Goal: Task Accomplishment & Management: Manage account settings

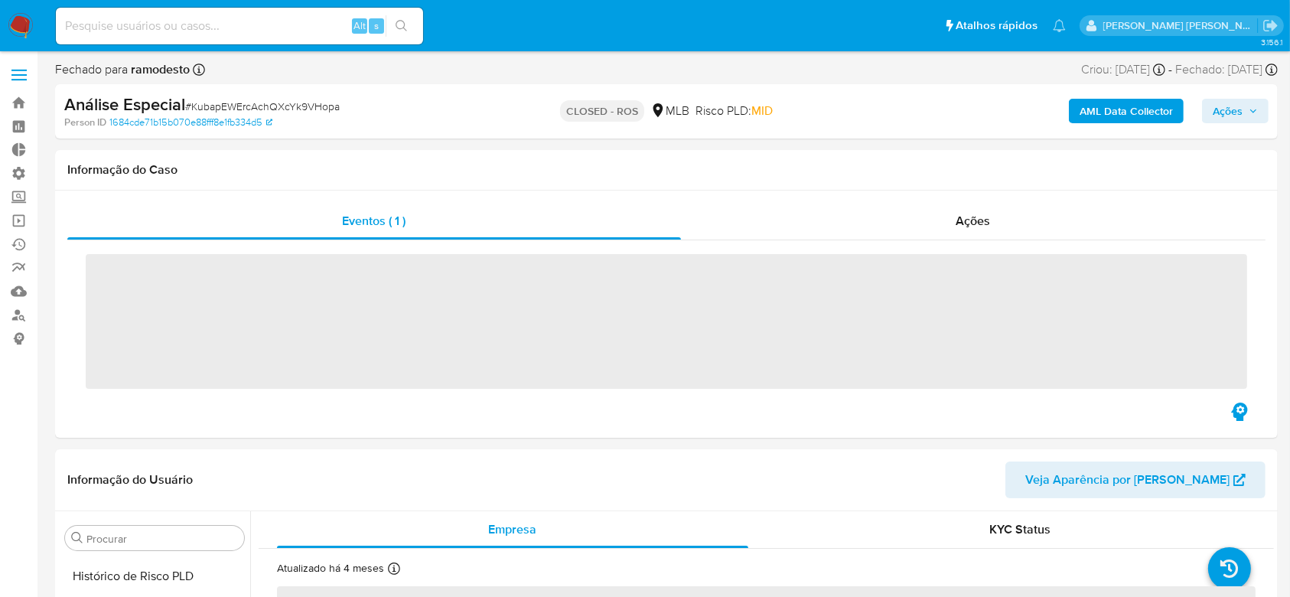
scroll to position [683, 0]
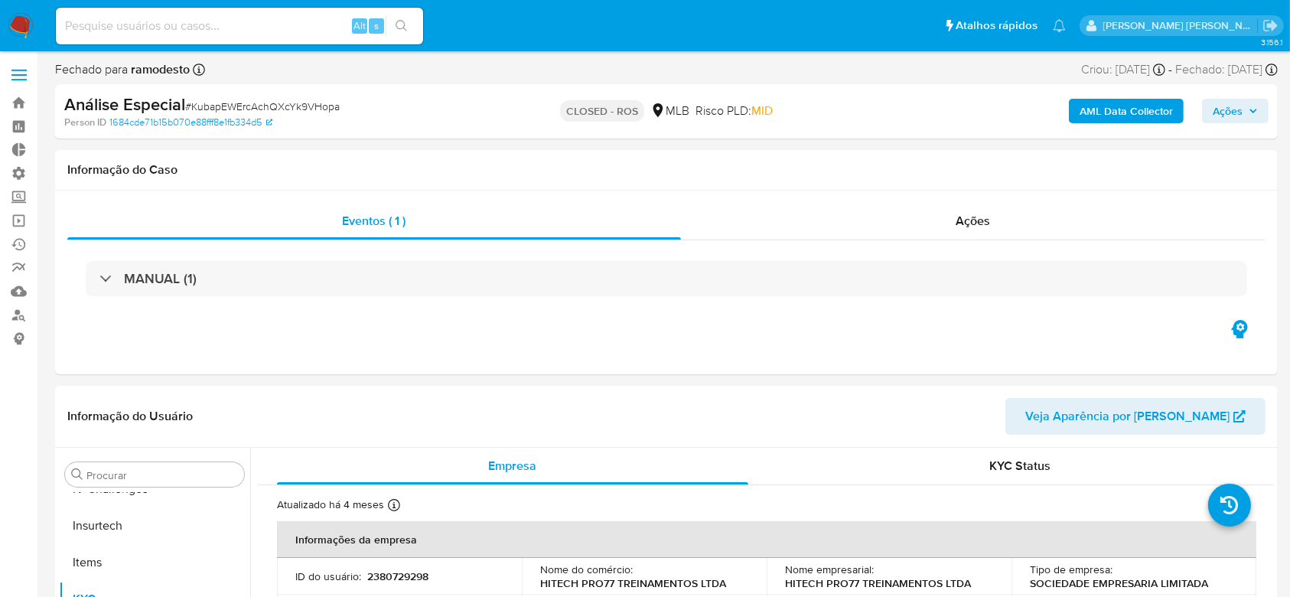
select select "10"
click at [876, 354] on div "Eventos ( 1 ) Ações MANUAL (1)" at bounding box center [666, 283] width 1223 height 184
click at [925, 165] on h1 "Informação do Caso" at bounding box center [666, 169] width 1199 height 15
click at [14, 218] on link "Operações em massa" at bounding box center [91, 221] width 182 height 24
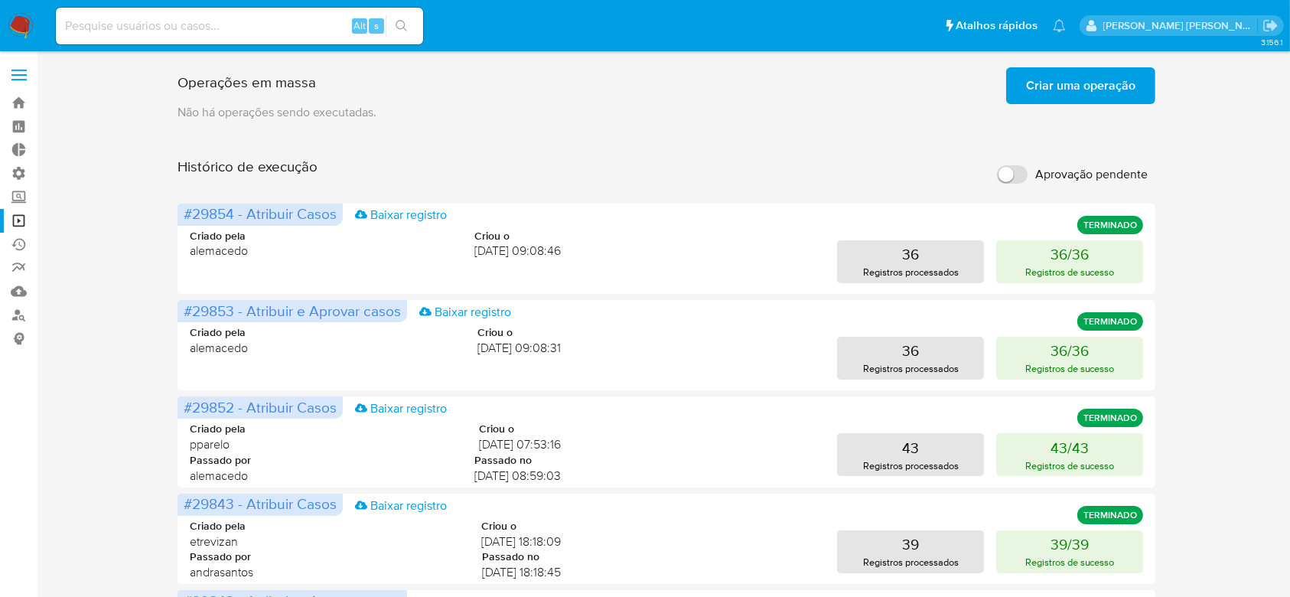
click at [1055, 81] on span "Criar uma operação" at bounding box center [1080, 86] width 109 height 34
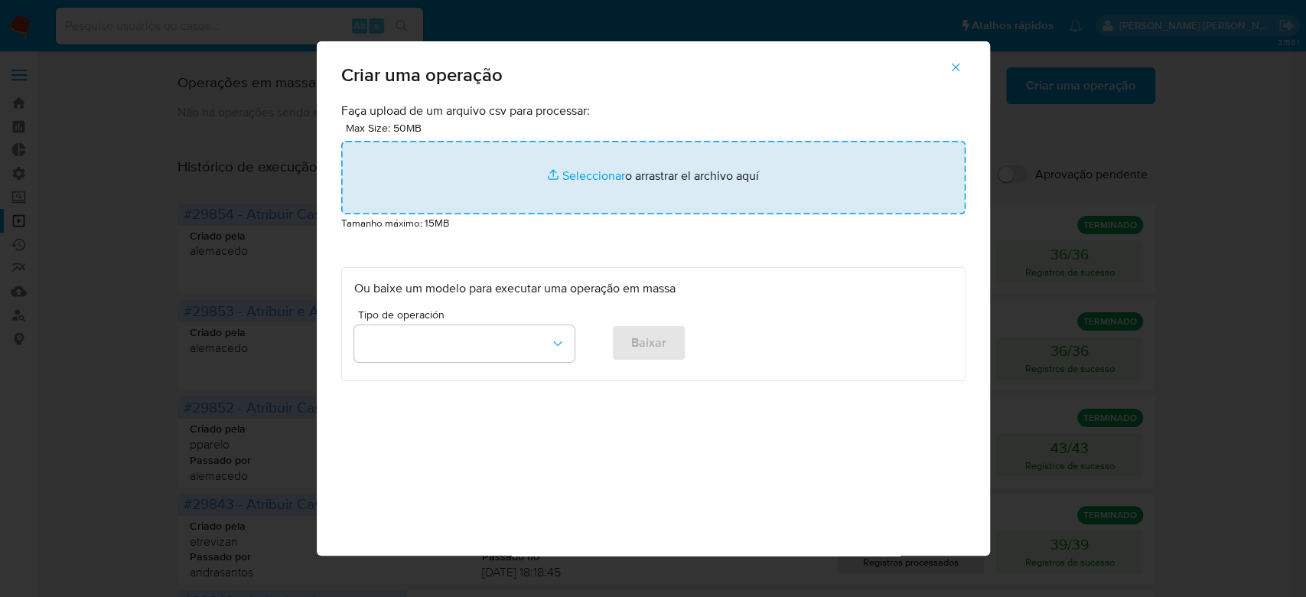
click at [602, 181] on input "file" at bounding box center [653, 177] width 625 height 73
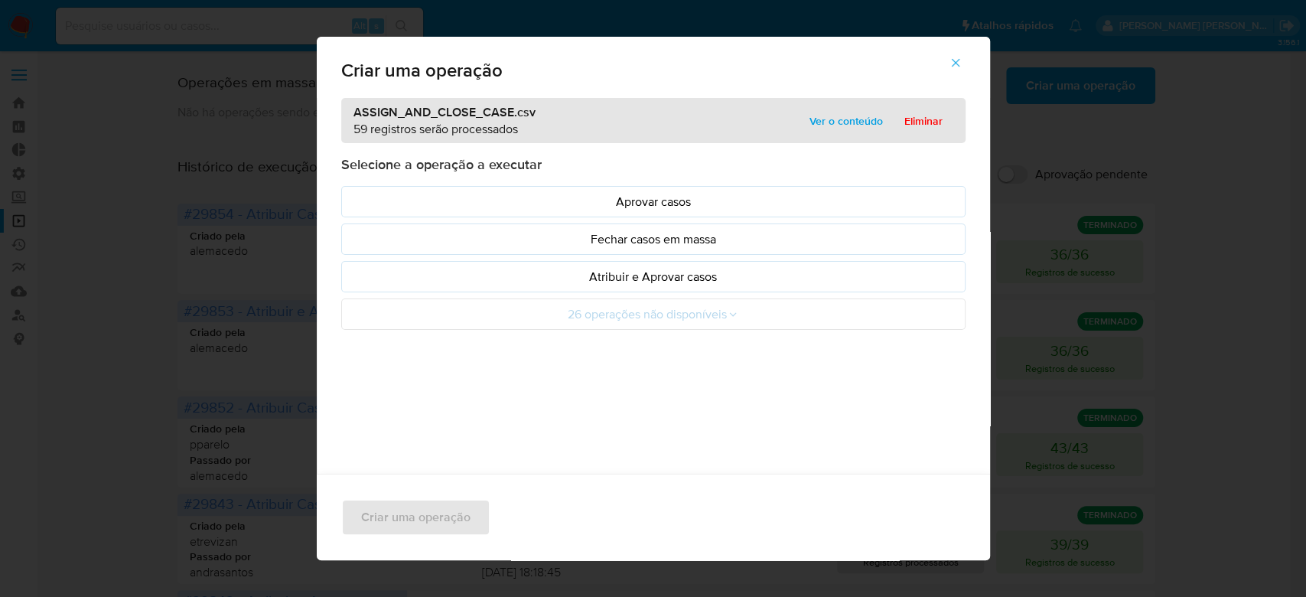
click at [820, 126] on span "Ver o conteúdo" at bounding box center [846, 120] width 73 height 21
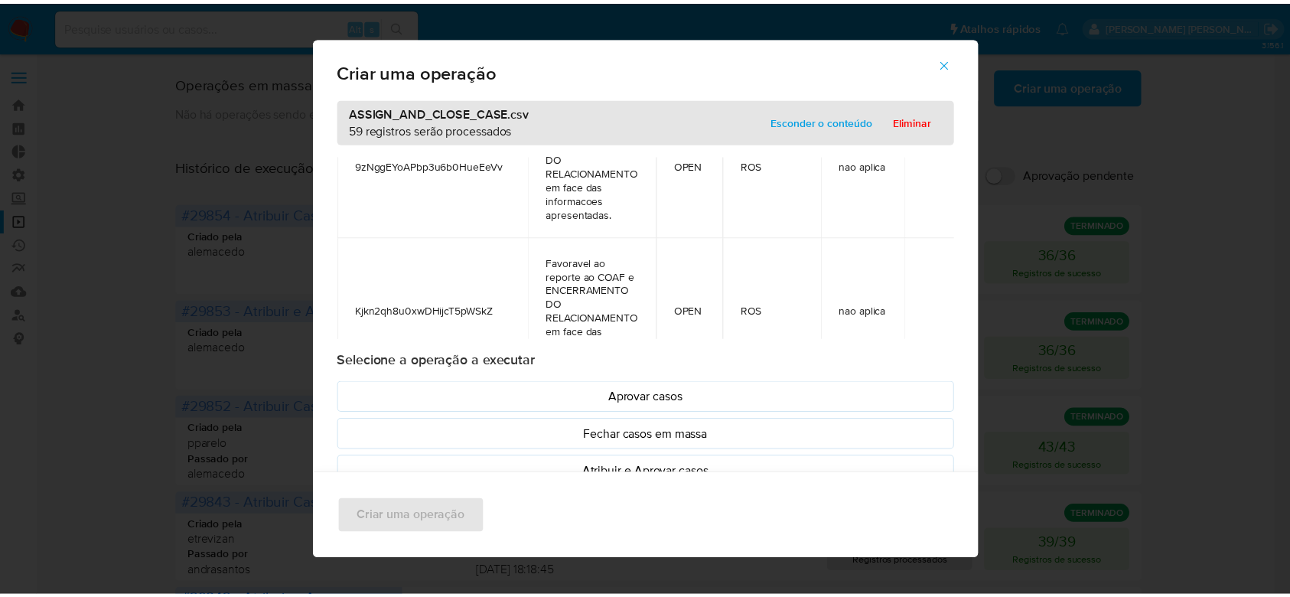
scroll to position [8143, 0]
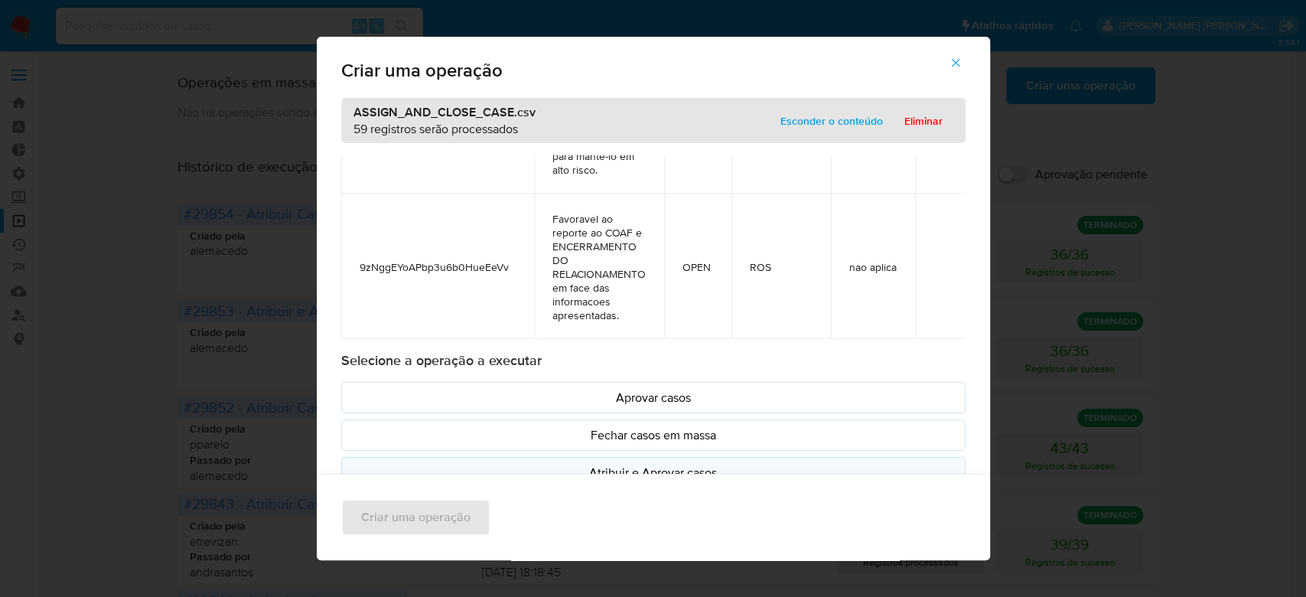
click at [645, 468] on p "Atribuir e Aprovar casos" at bounding box center [653, 473] width 598 height 18
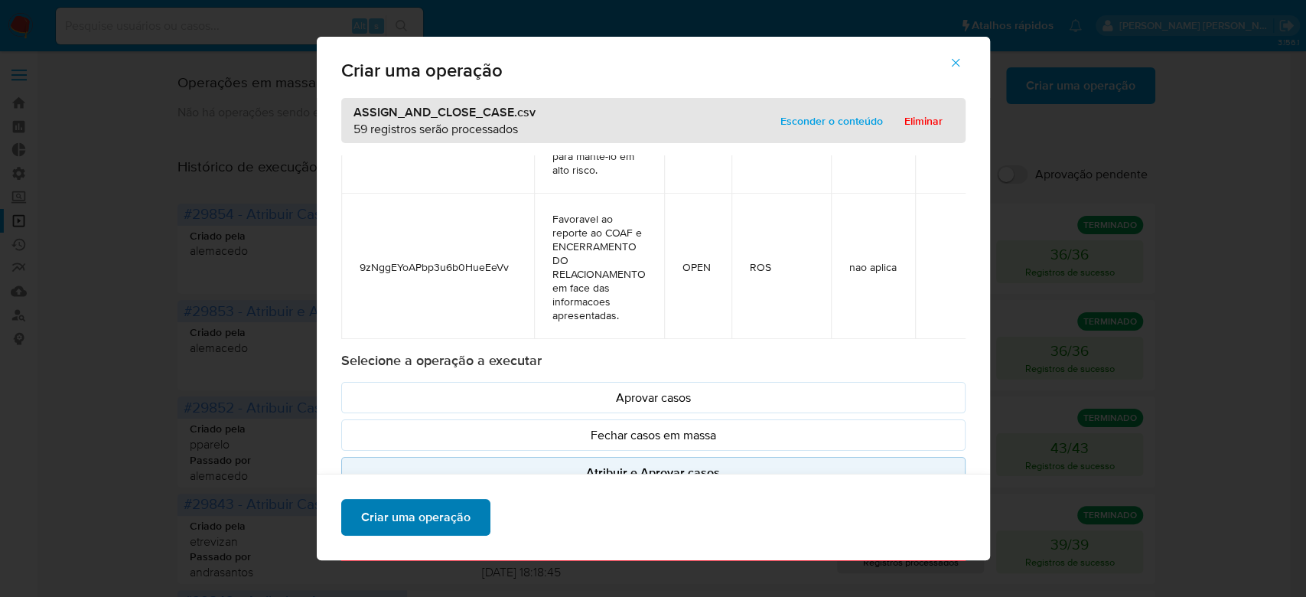
click at [380, 514] on span "Criar uma operação" at bounding box center [415, 518] width 109 height 34
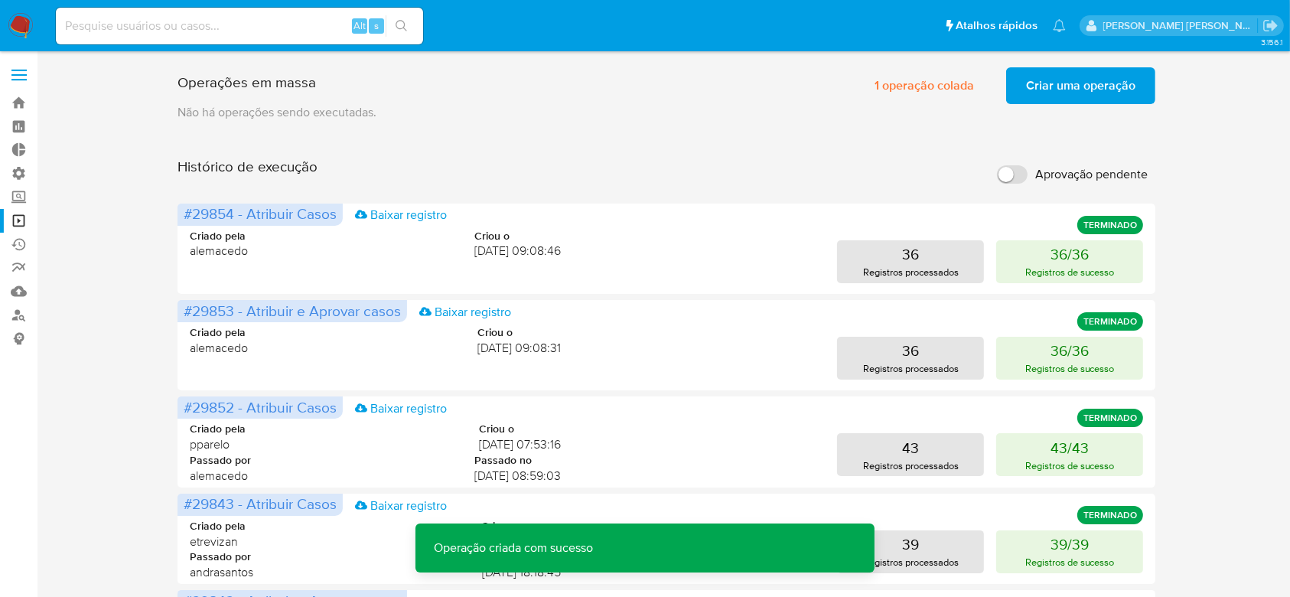
click at [1045, 77] on span "Criar uma operação" at bounding box center [1080, 86] width 109 height 34
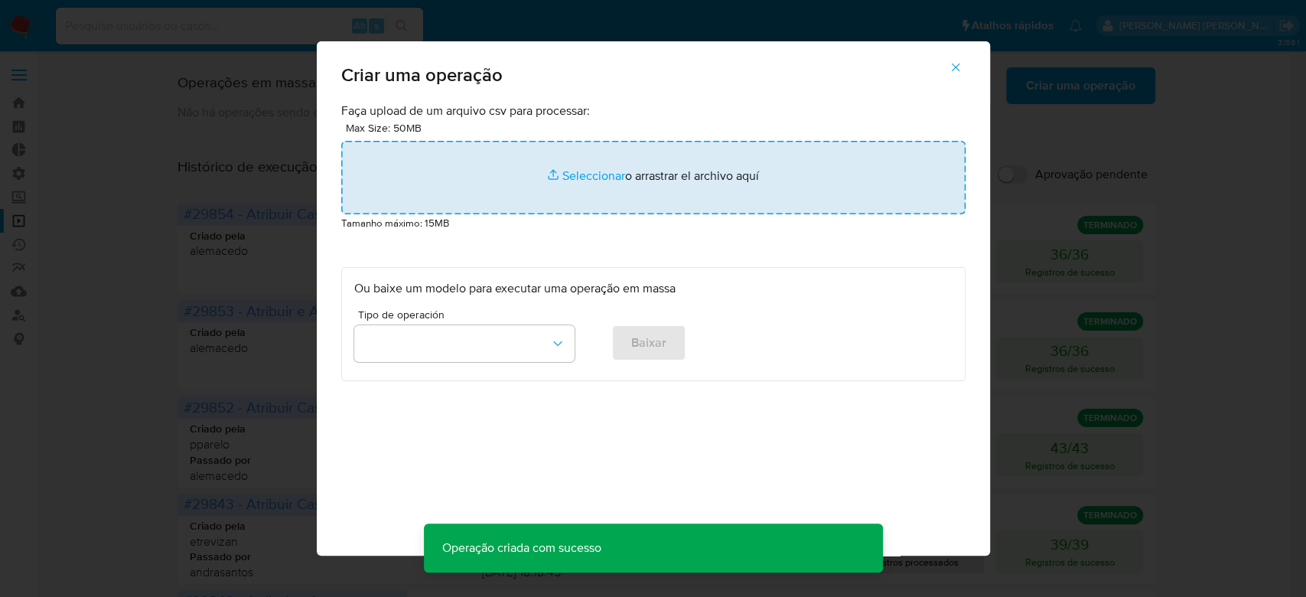
click at [575, 175] on input "file" at bounding box center [653, 177] width 625 height 73
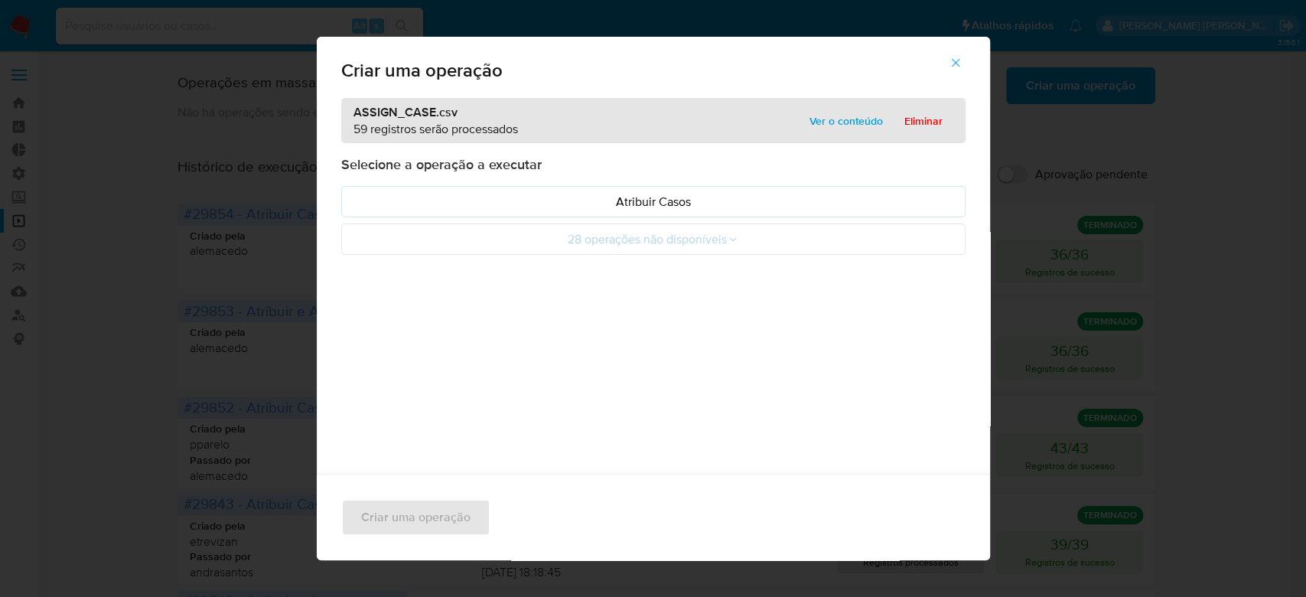
click at [848, 122] on span "Ver o conteúdo" at bounding box center [846, 120] width 73 height 21
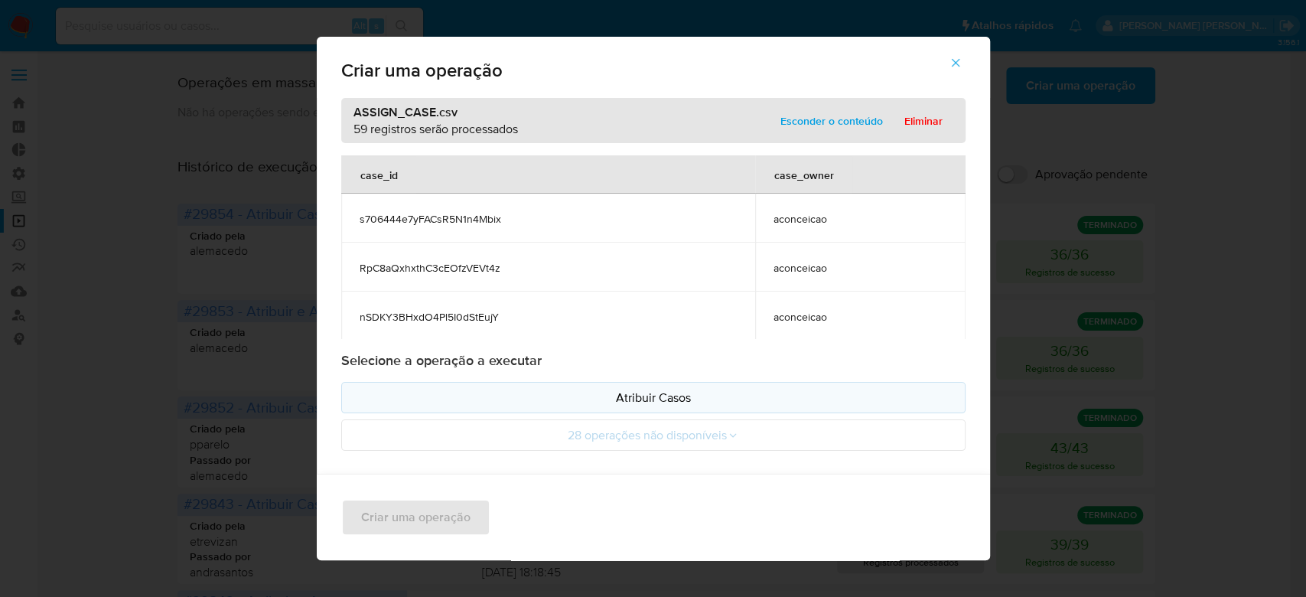
click at [674, 396] on p "Atribuir Casos" at bounding box center [653, 398] width 598 height 18
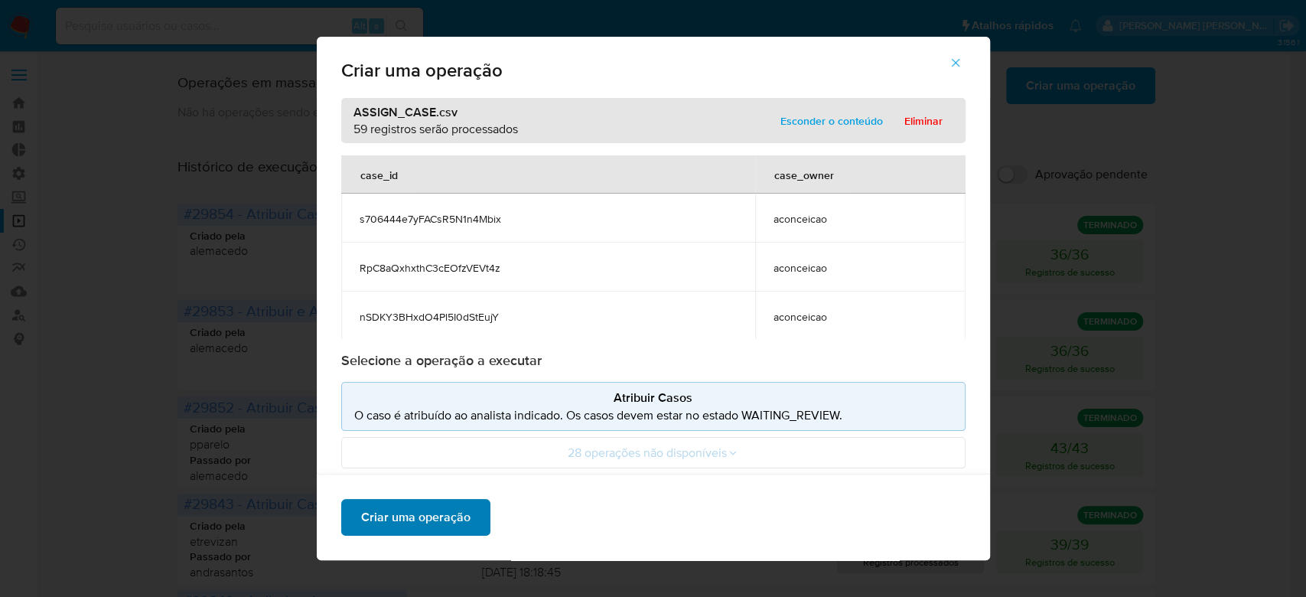
click at [409, 517] on span "Criar uma operação" at bounding box center [415, 518] width 109 height 34
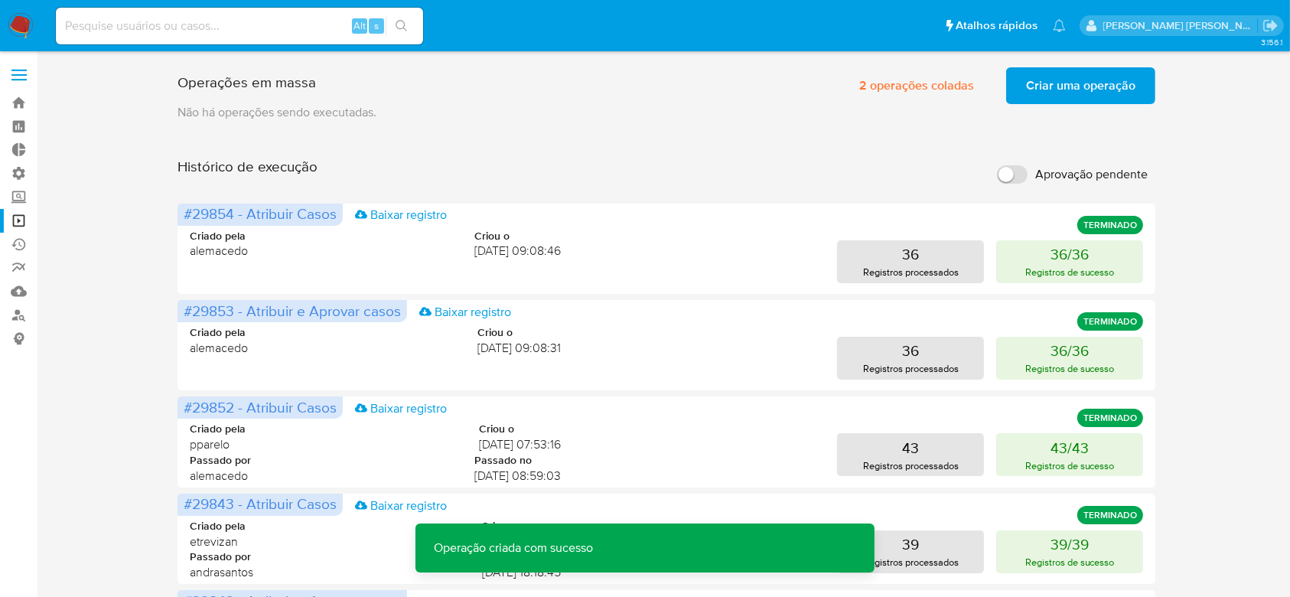
click at [1034, 75] on span "Criar uma operação" at bounding box center [1080, 86] width 109 height 34
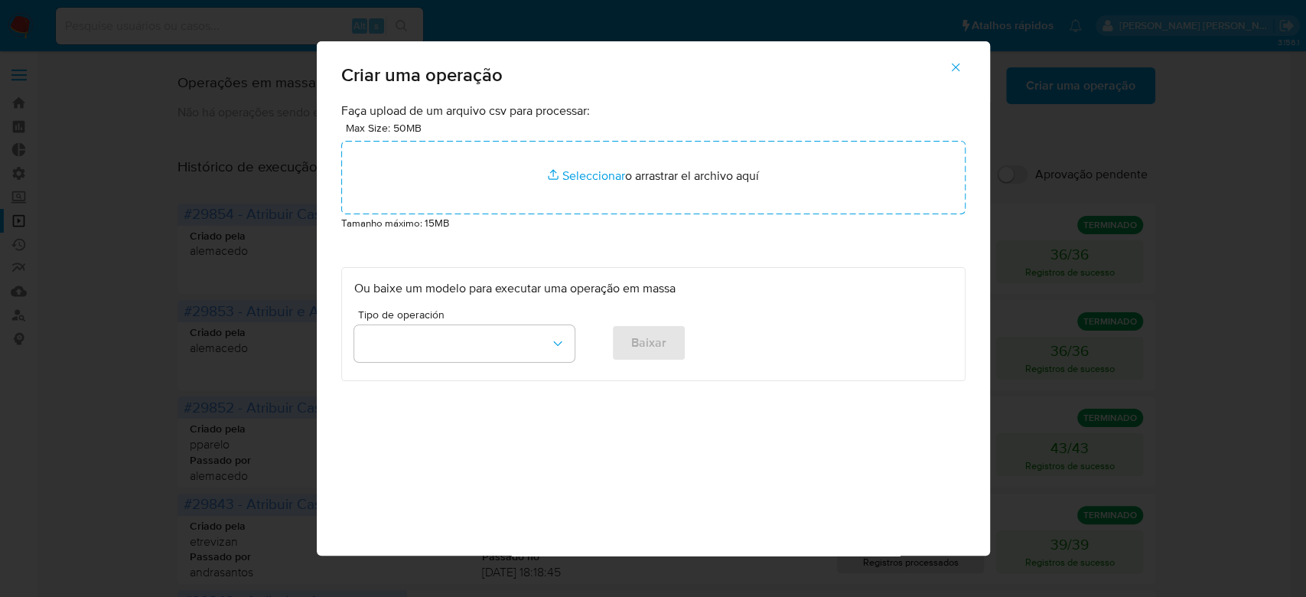
click at [960, 71] on icon "button" at bounding box center [956, 67] width 14 height 14
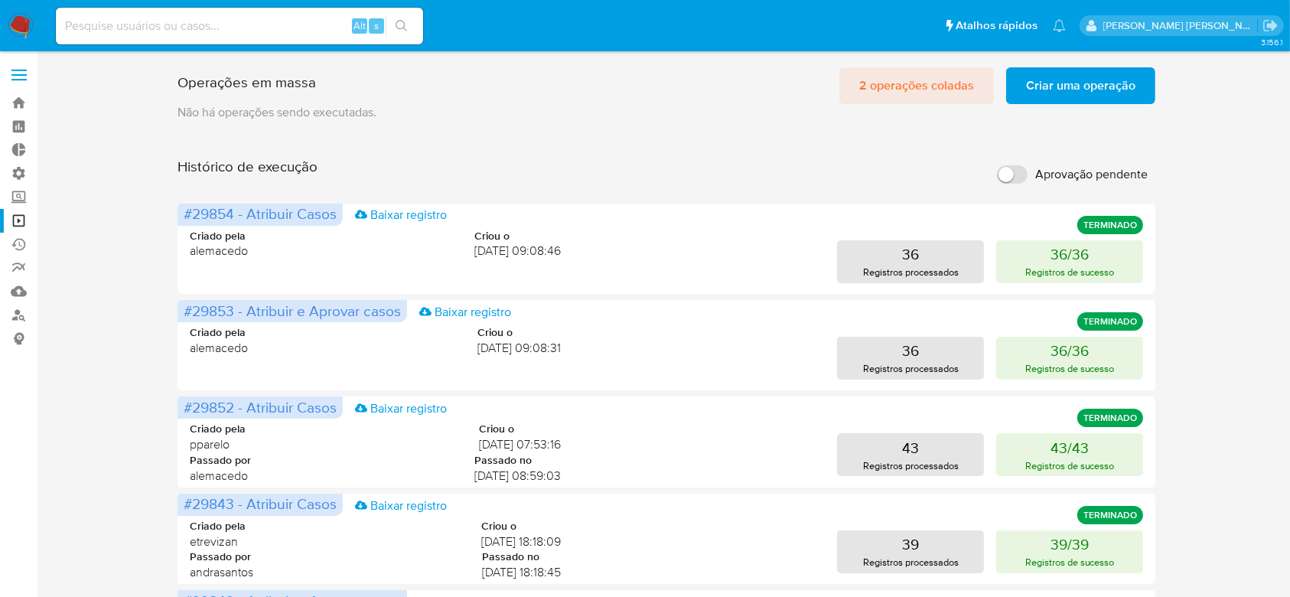
click at [931, 80] on span "2 operações coladas" at bounding box center [916, 86] width 115 height 34
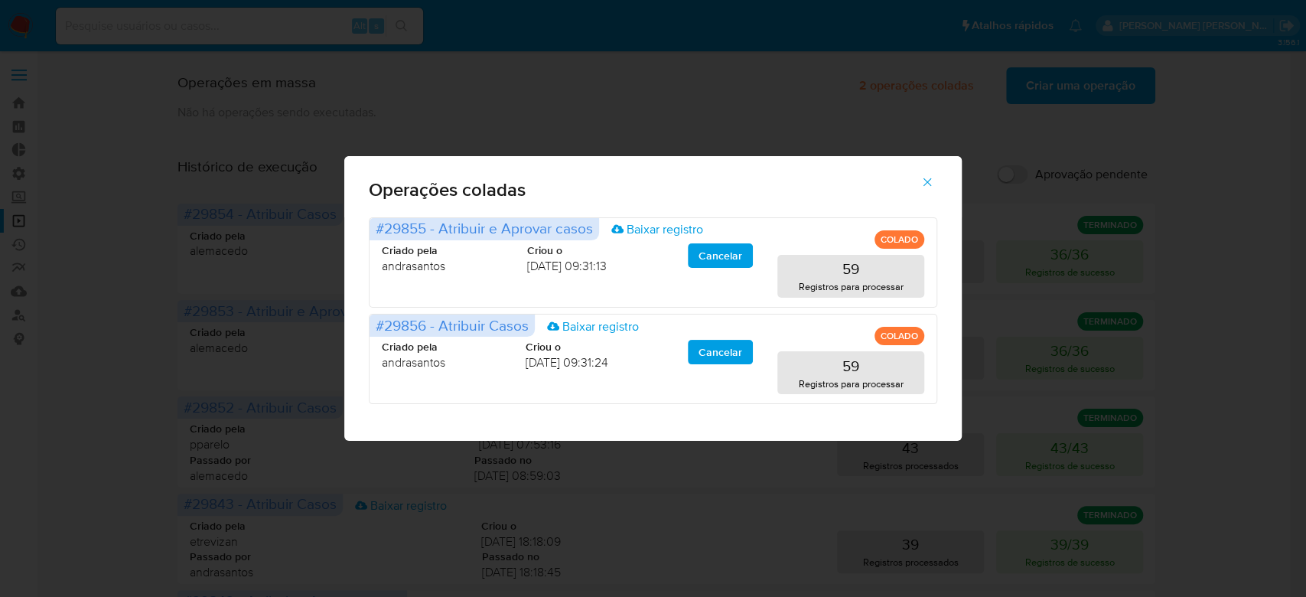
click at [925, 176] on icon "button" at bounding box center [928, 182] width 14 height 14
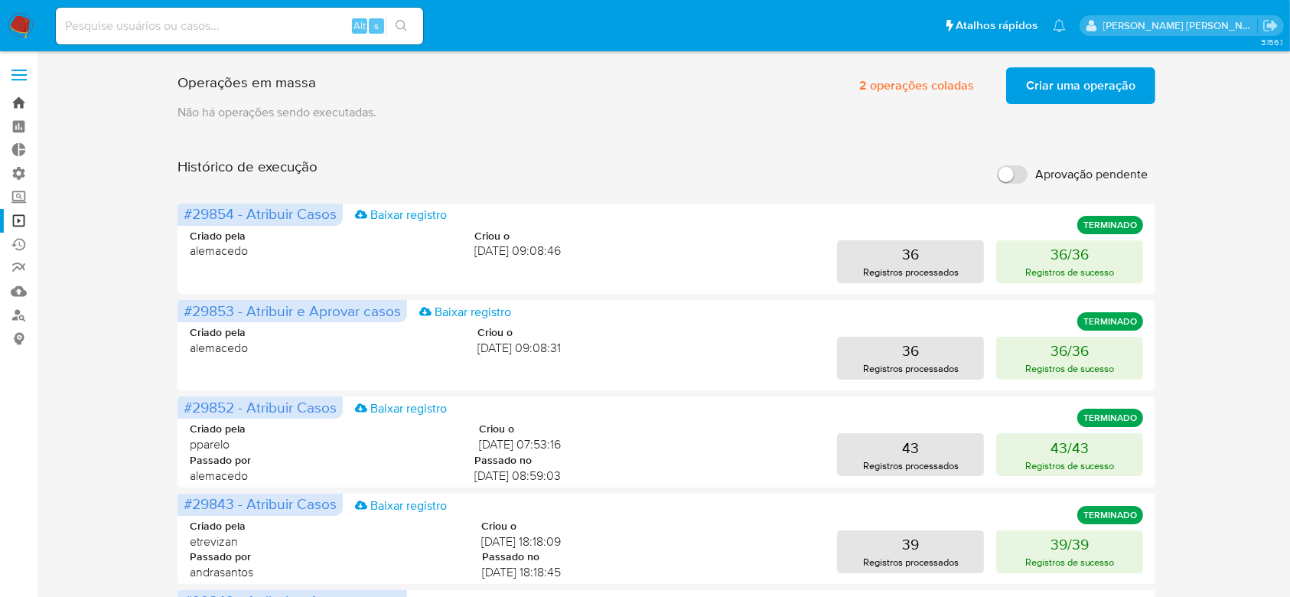
click at [16, 100] on link "Bandeja" at bounding box center [91, 103] width 182 height 24
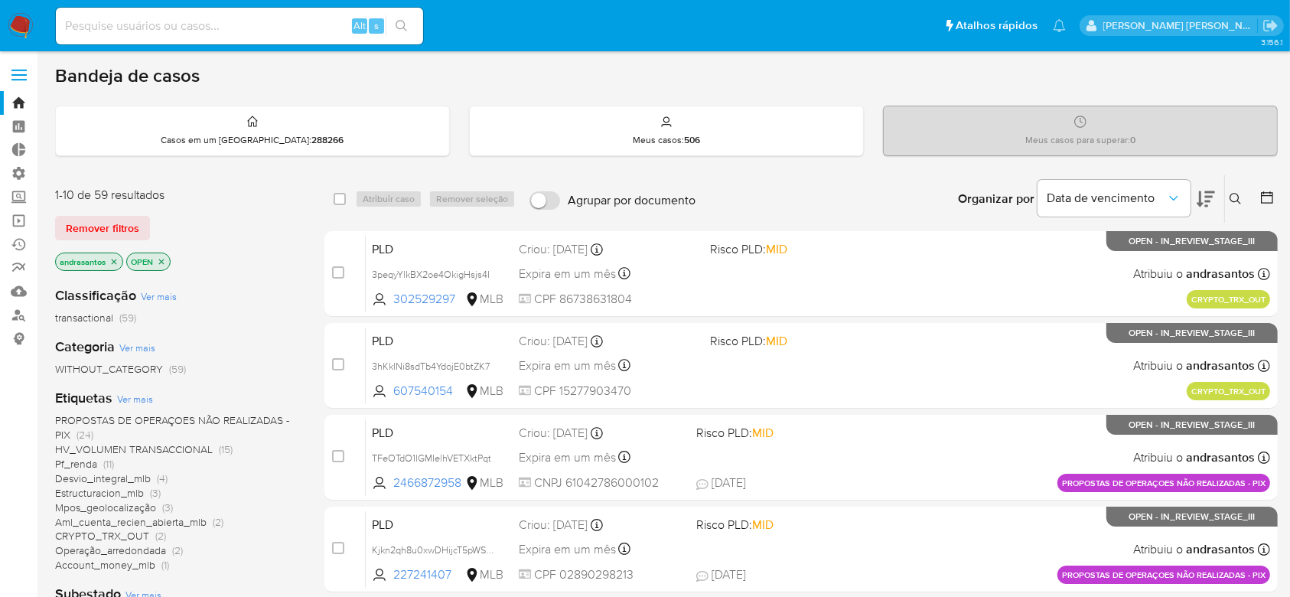
click at [113, 257] on icon "close-filter" at bounding box center [113, 261] width 9 height 9
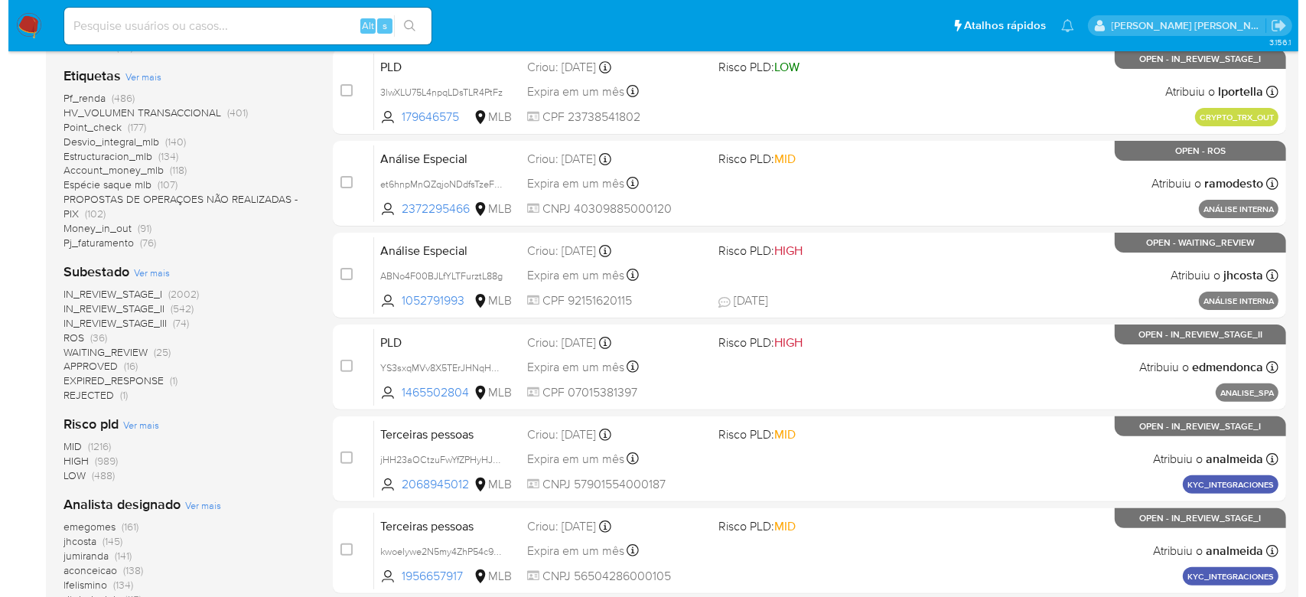
scroll to position [408, 0]
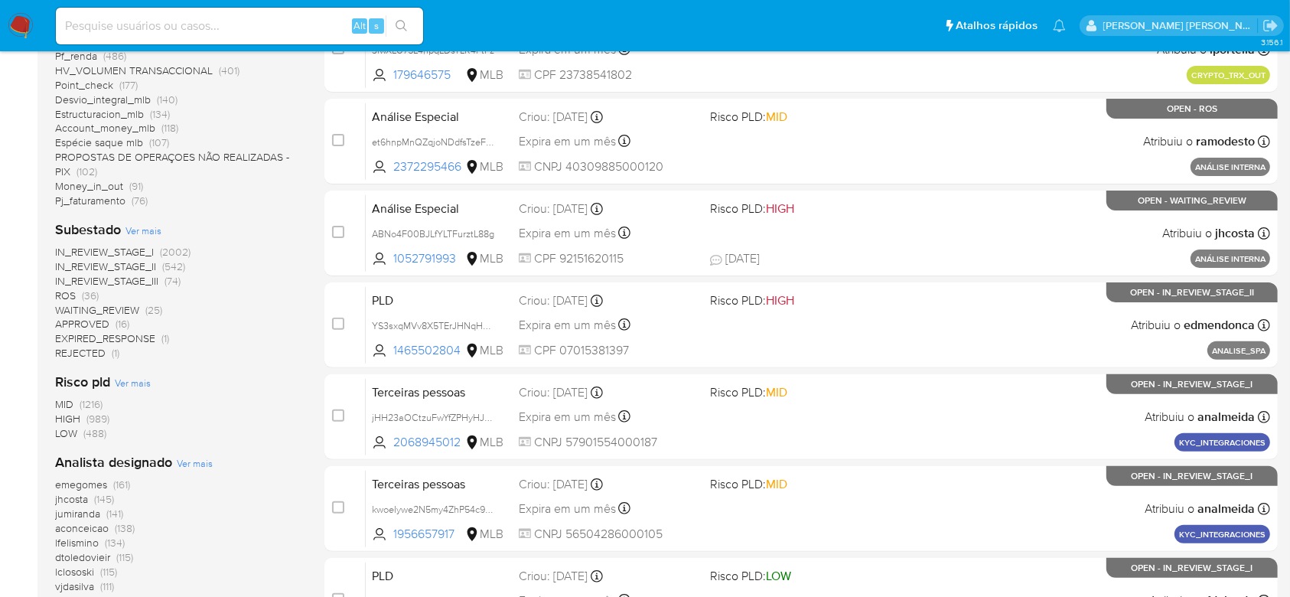
click at [153, 233] on span "Ver mais" at bounding box center [144, 230] width 36 height 14
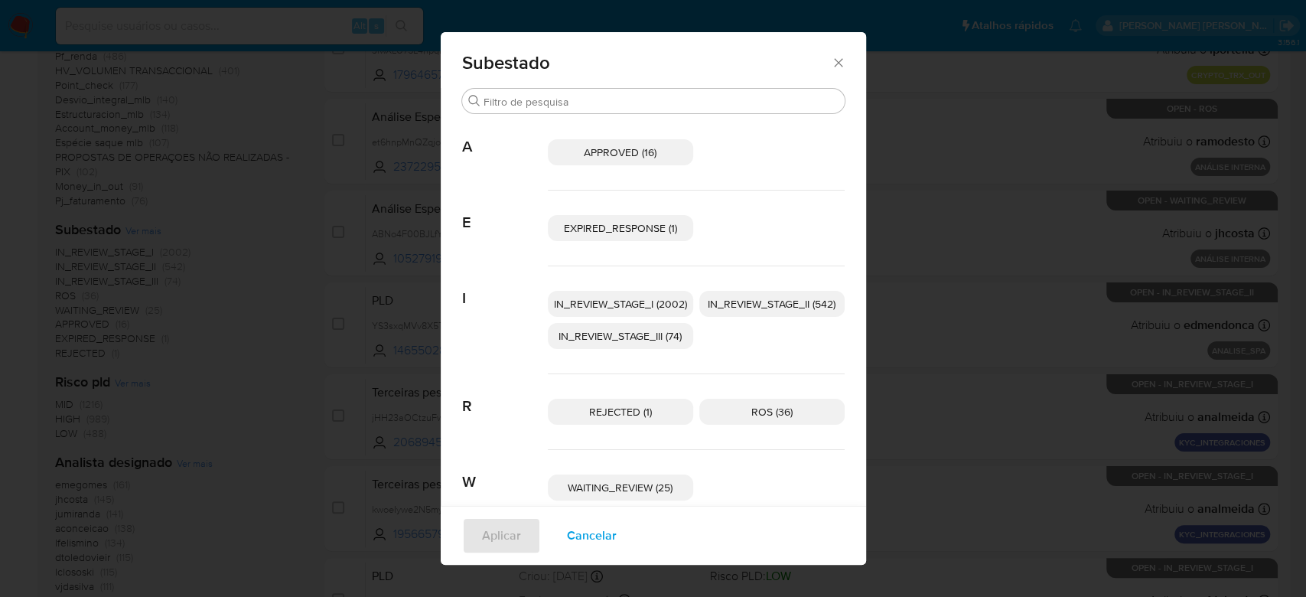
click at [601, 303] on span "IN_REVIEW_STAGE_I (2002)" at bounding box center [620, 303] width 133 height 15
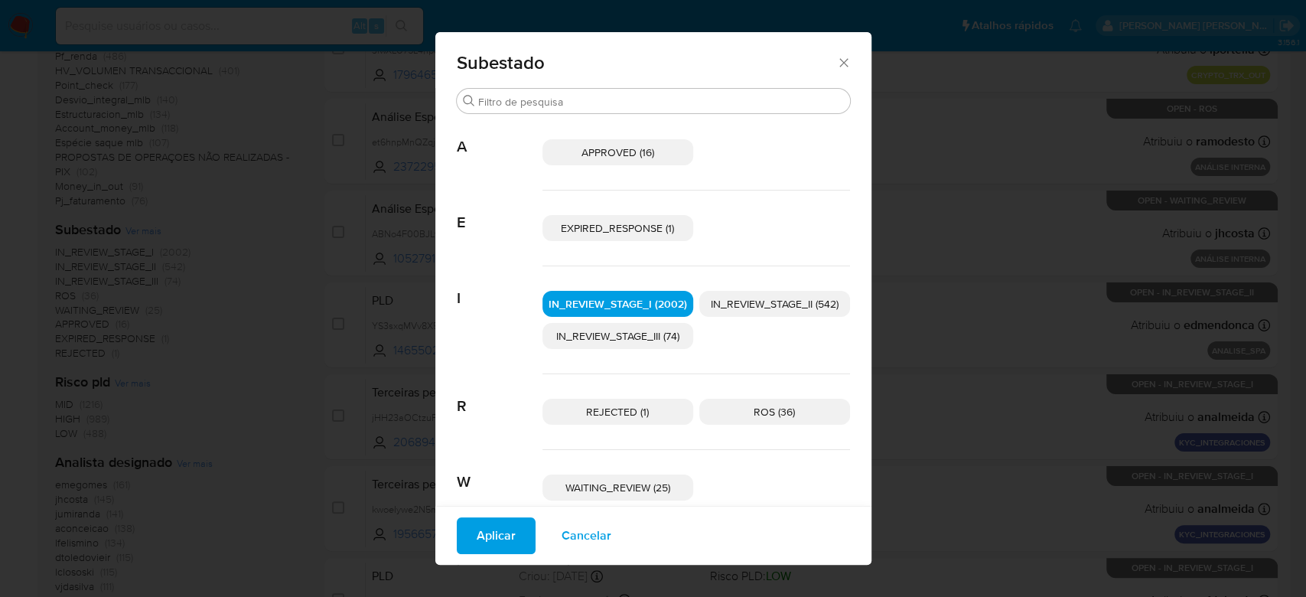
click at [757, 298] on span "IN_REVIEW_STAGE_II (542)" at bounding box center [775, 303] width 128 height 15
click at [479, 530] on span "Aplicar" at bounding box center [496, 536] width 39 height 34
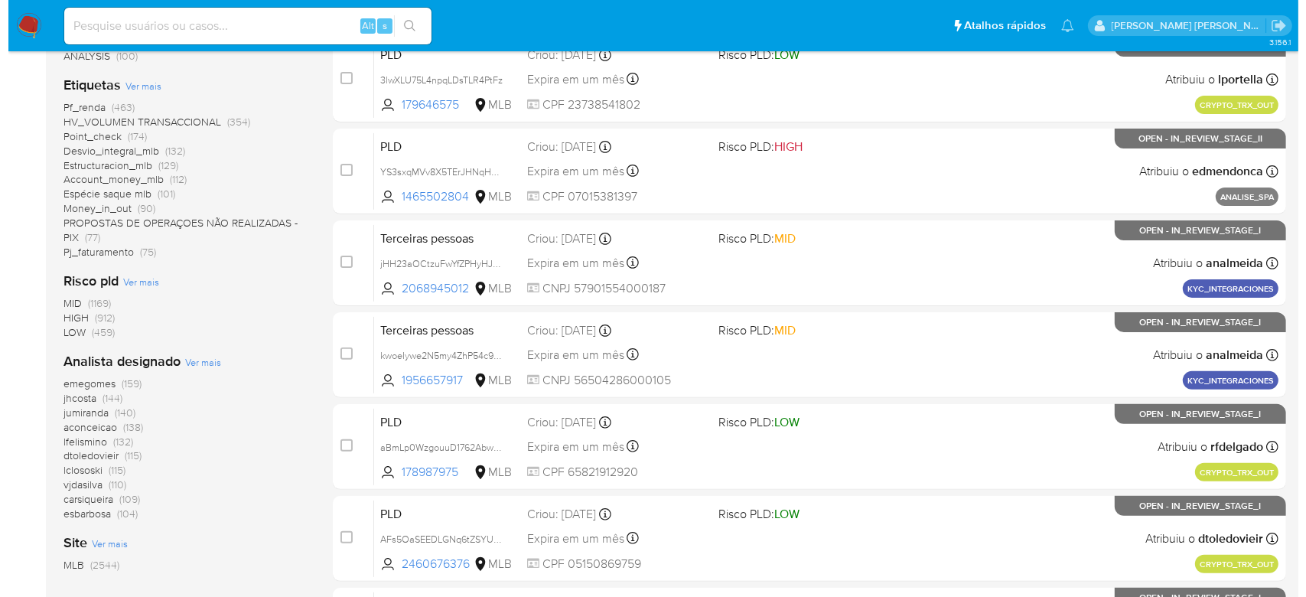
scroll to position [408, 0]
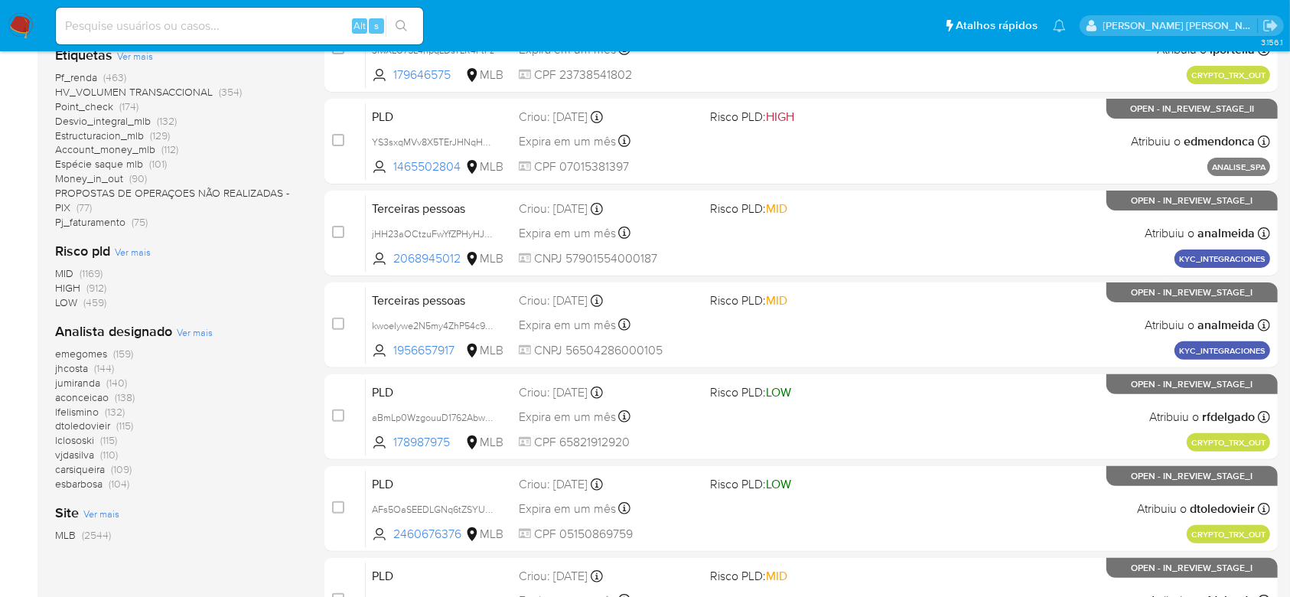
click at [197, 334] on span "Ver mais" at bounding box center [195, 332] width 36 height 14
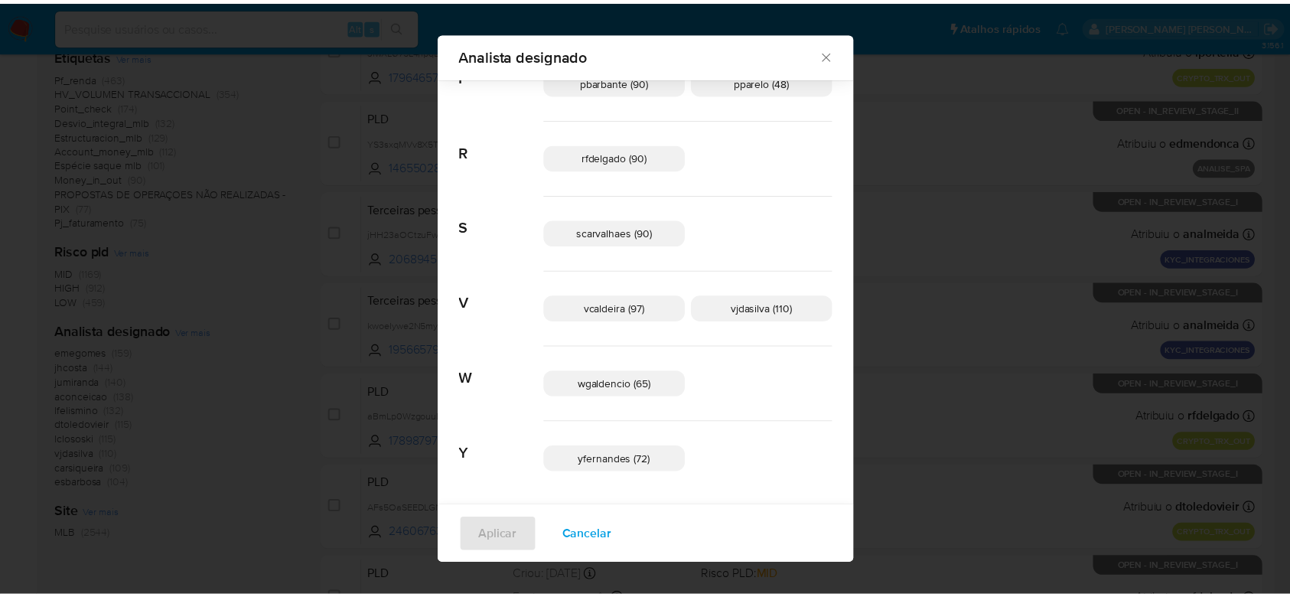
scroll to position [784, 0]
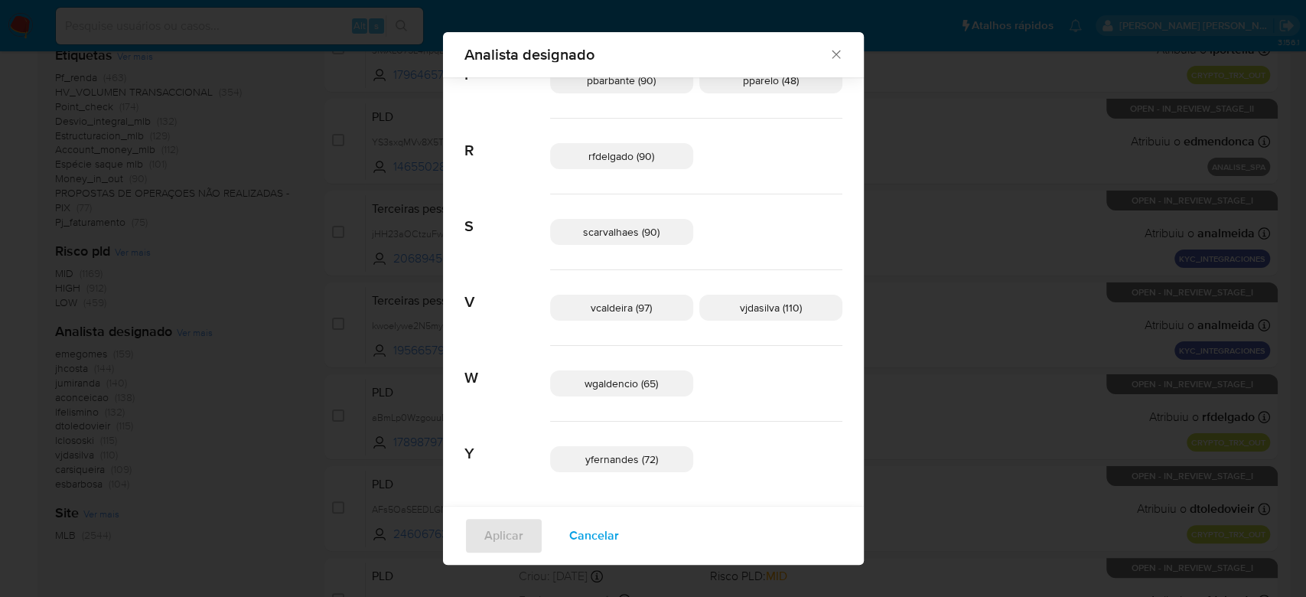
click at [829, 47] on icon "Fechar" at bounding box center [836, 54] width 15 height 15
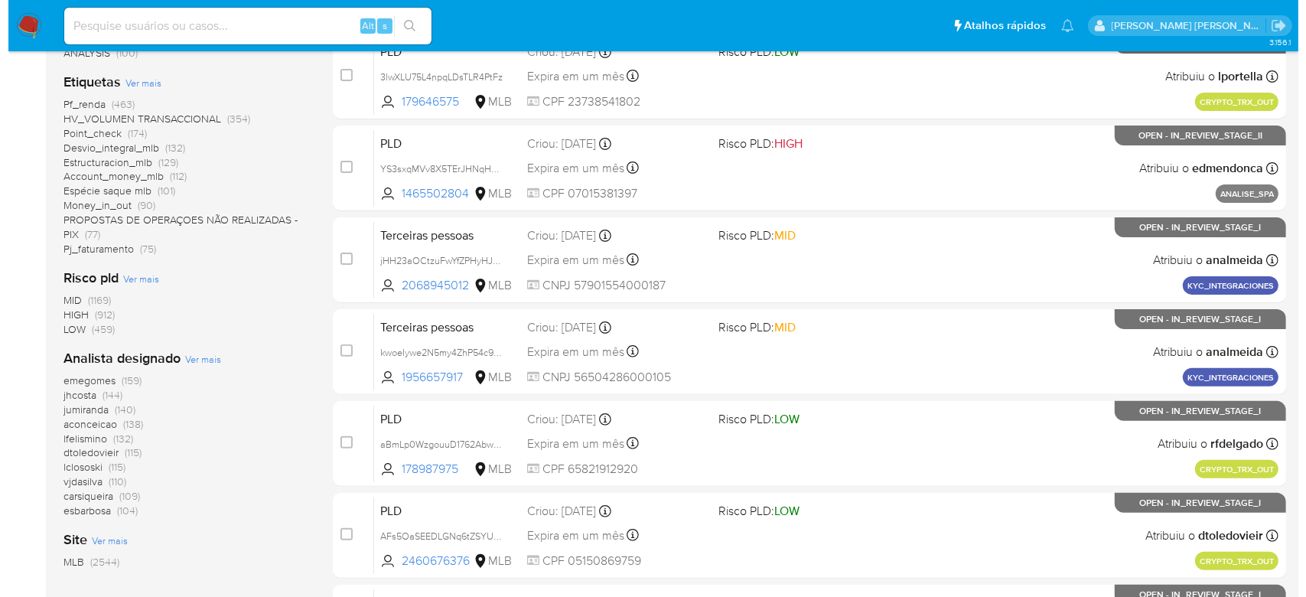
scroll to position [408, 0]
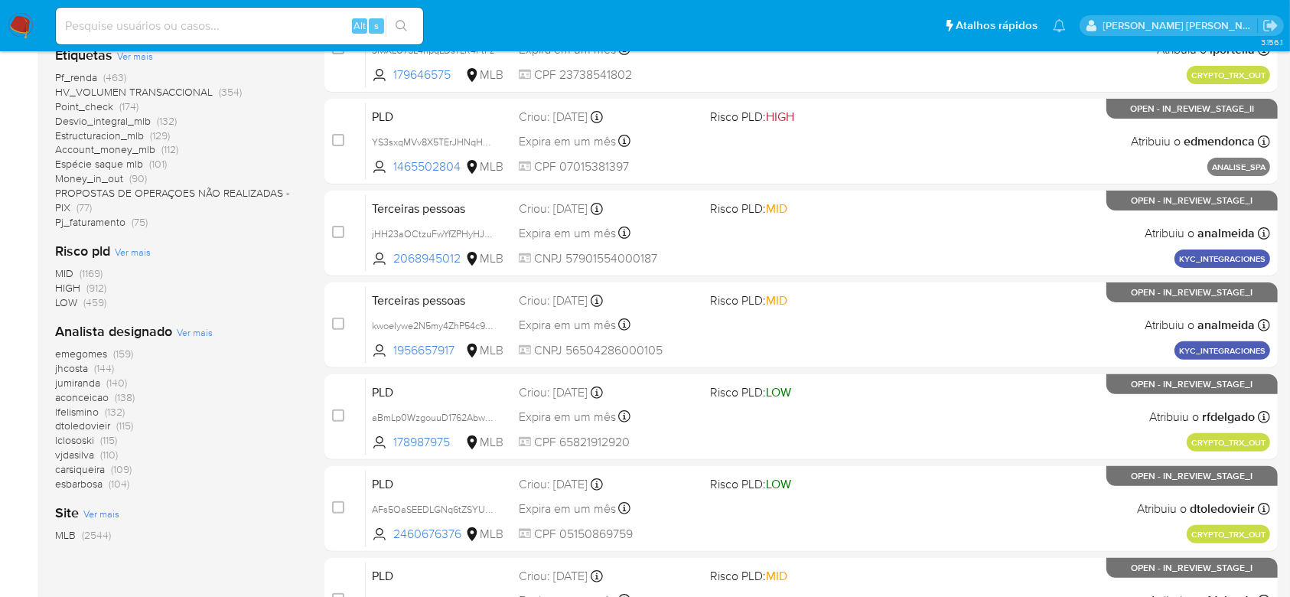
click at [190, 334] on span "Ver mais" at bounding box center [195, 332] width 36 height 14
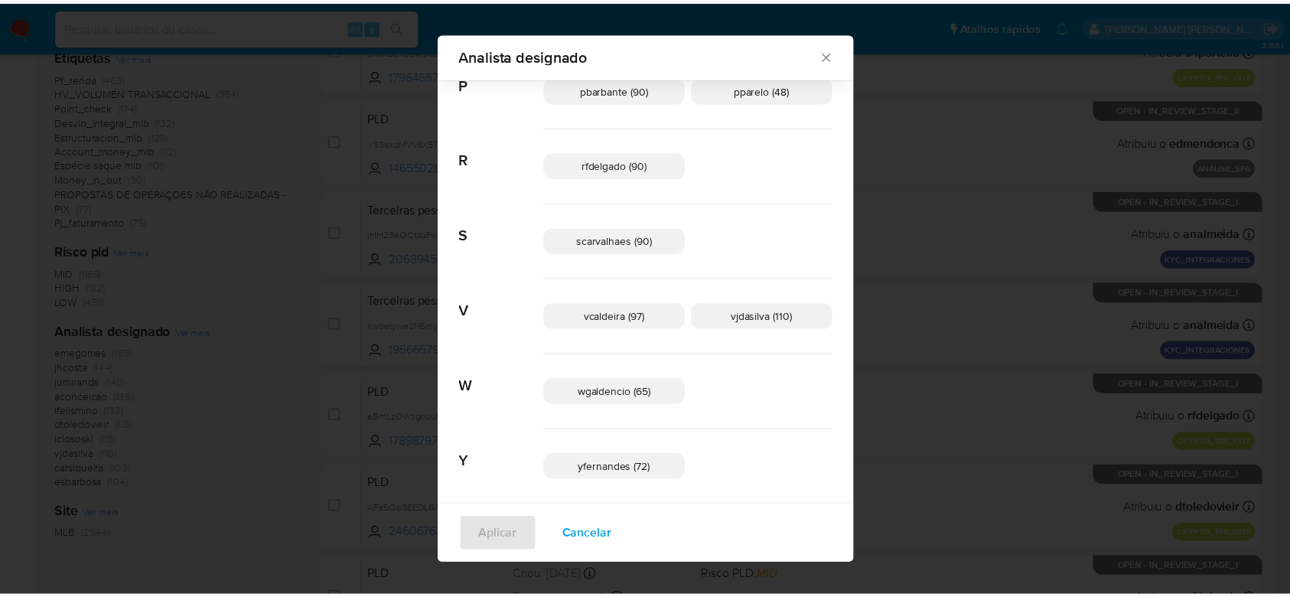
scroll to position [784, 0]
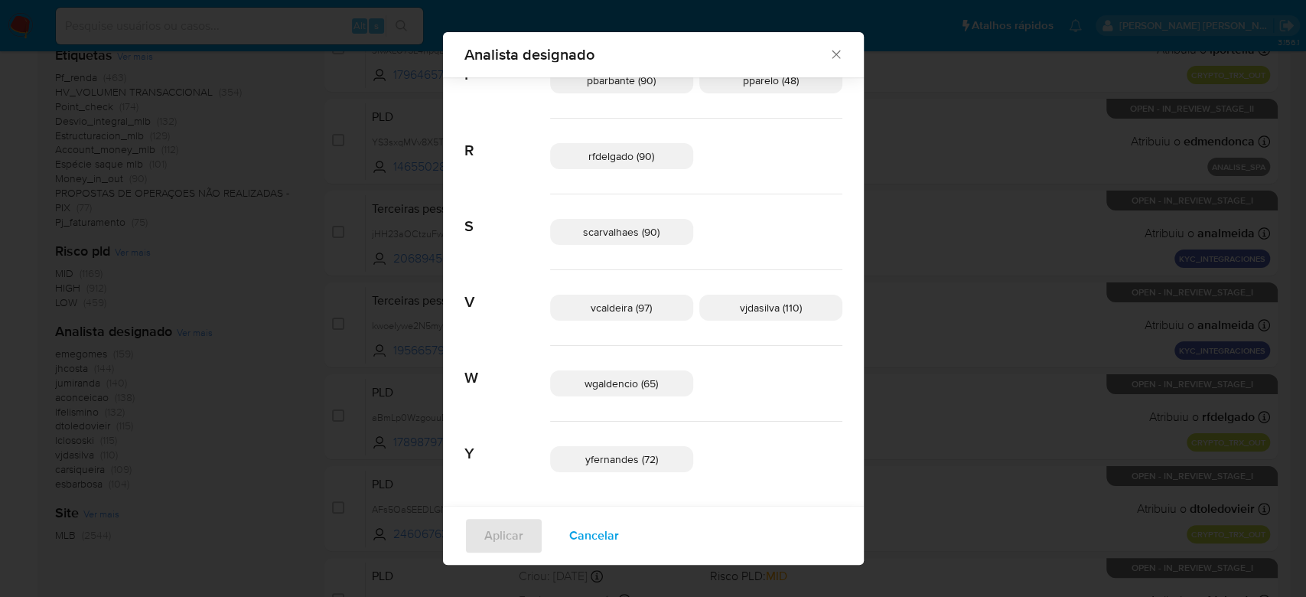
click at [829, 50] on icon "Fechar" at bounding box center [836, 54] width 15 height 15
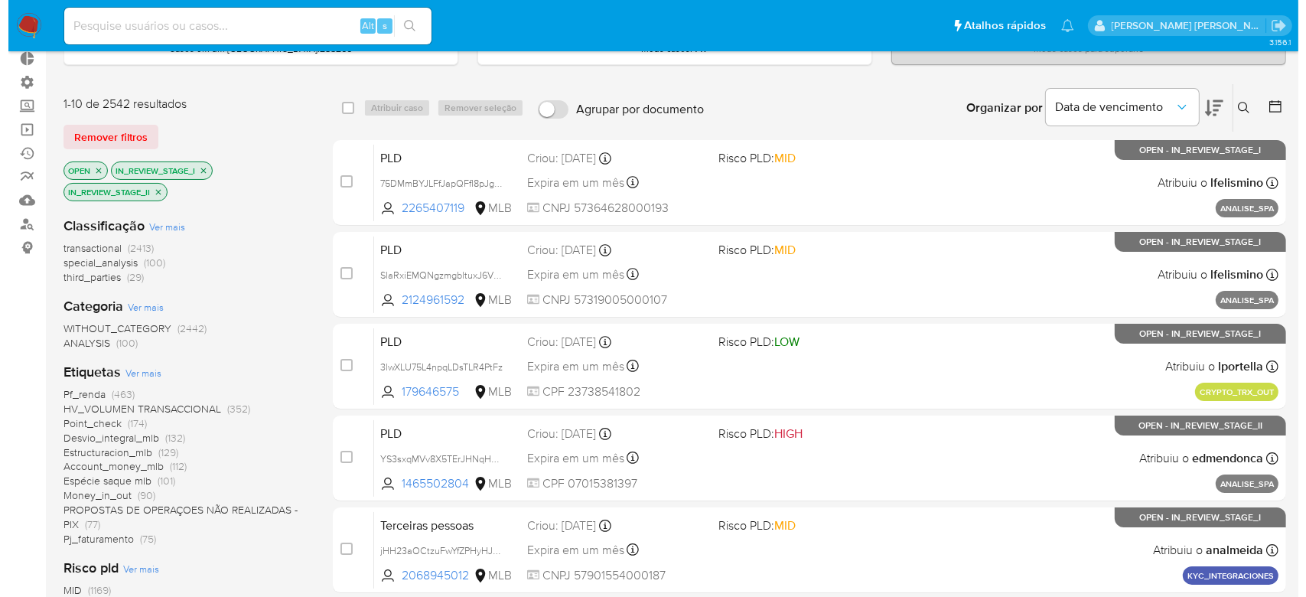
scroll to position [408, 0]
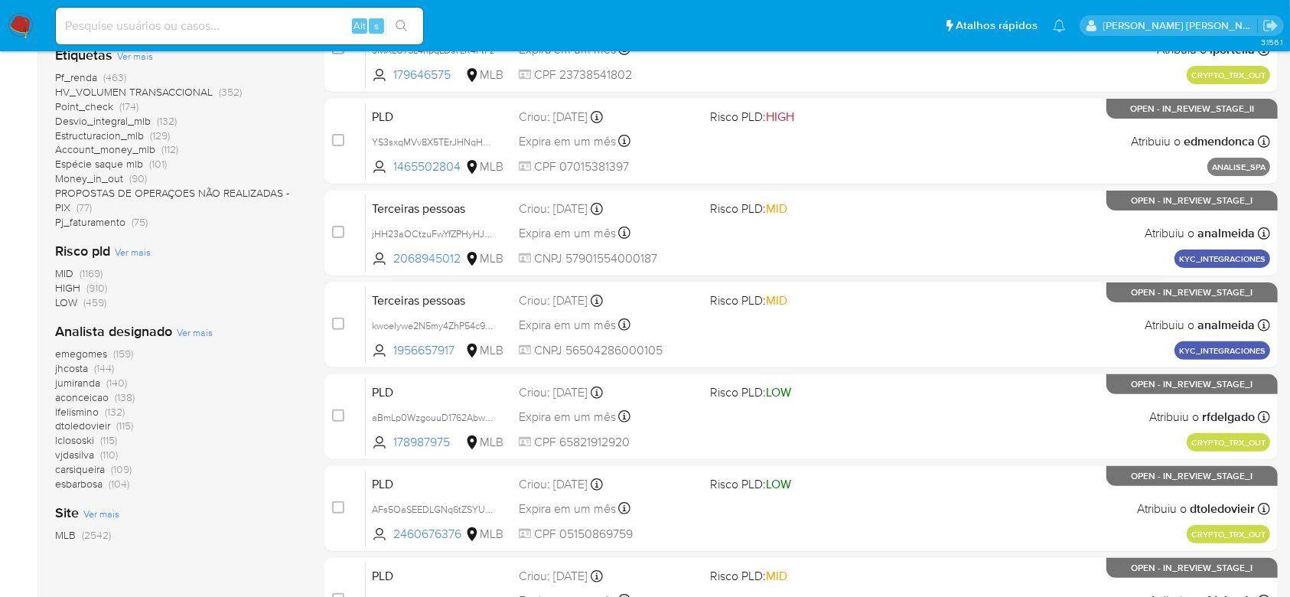
click at [197, 334] on span "Ver mais" at bounding box center [195, 332] width 36 height 14
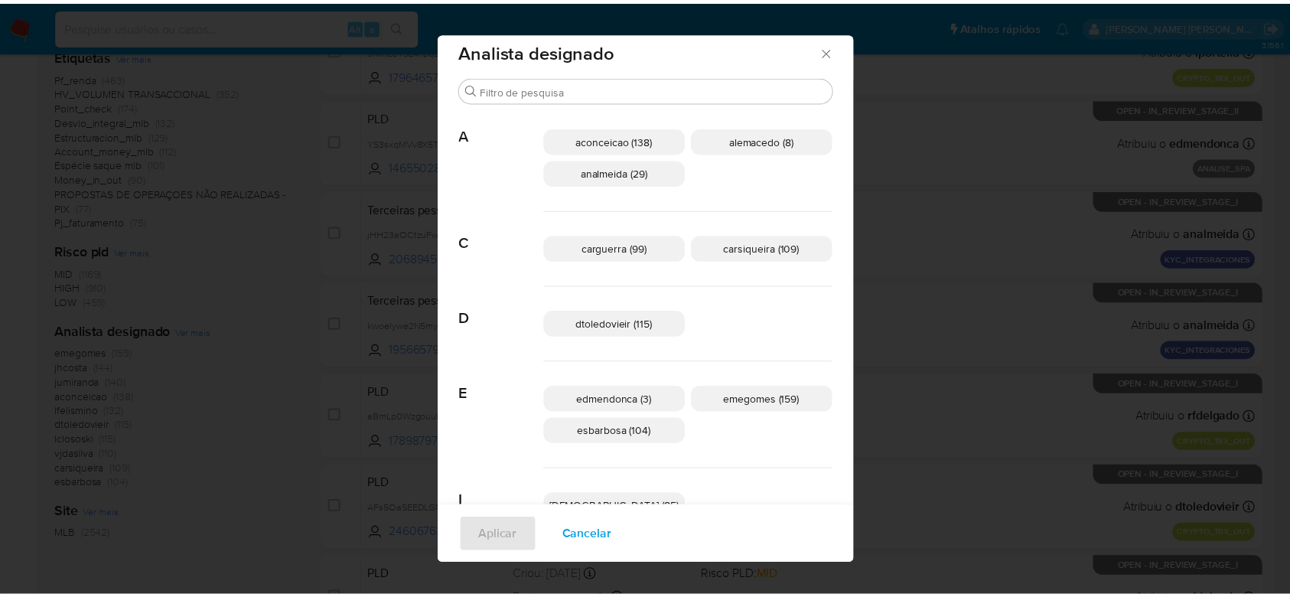
scroll to position [0, 0]
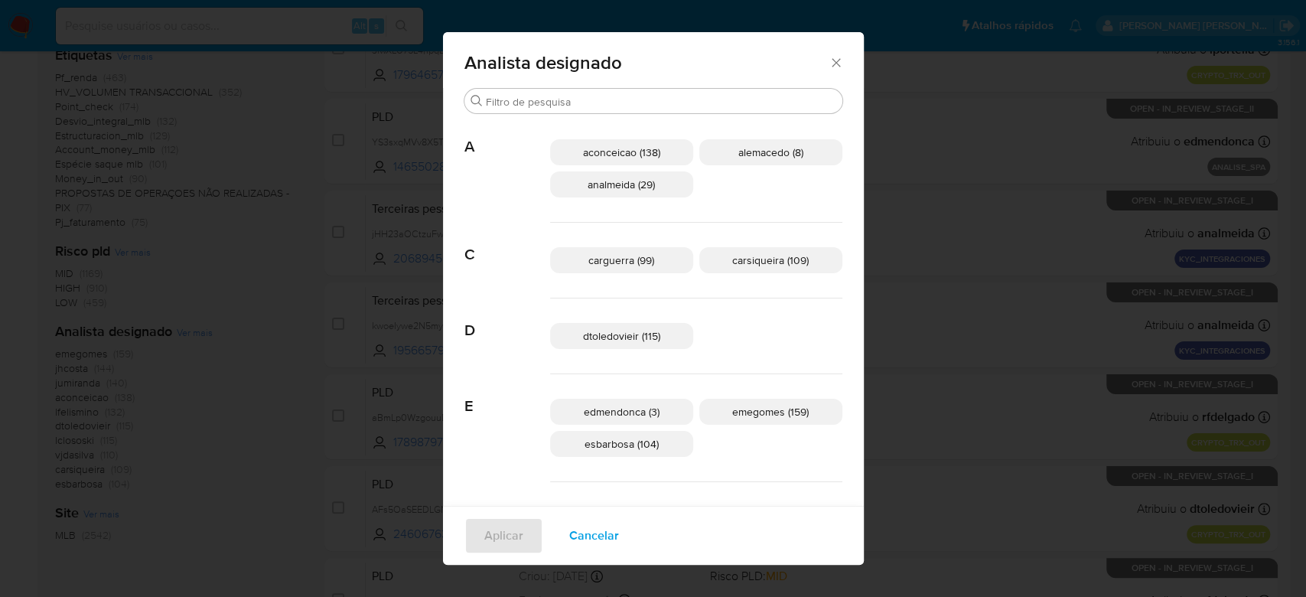
click at [722, 70] on span "Analista designado" at bounding box center [647, 63] width 365 height 18
click at [829, 68] on icon "Fechar" at bounding box center [836, 62] width 15 height 15
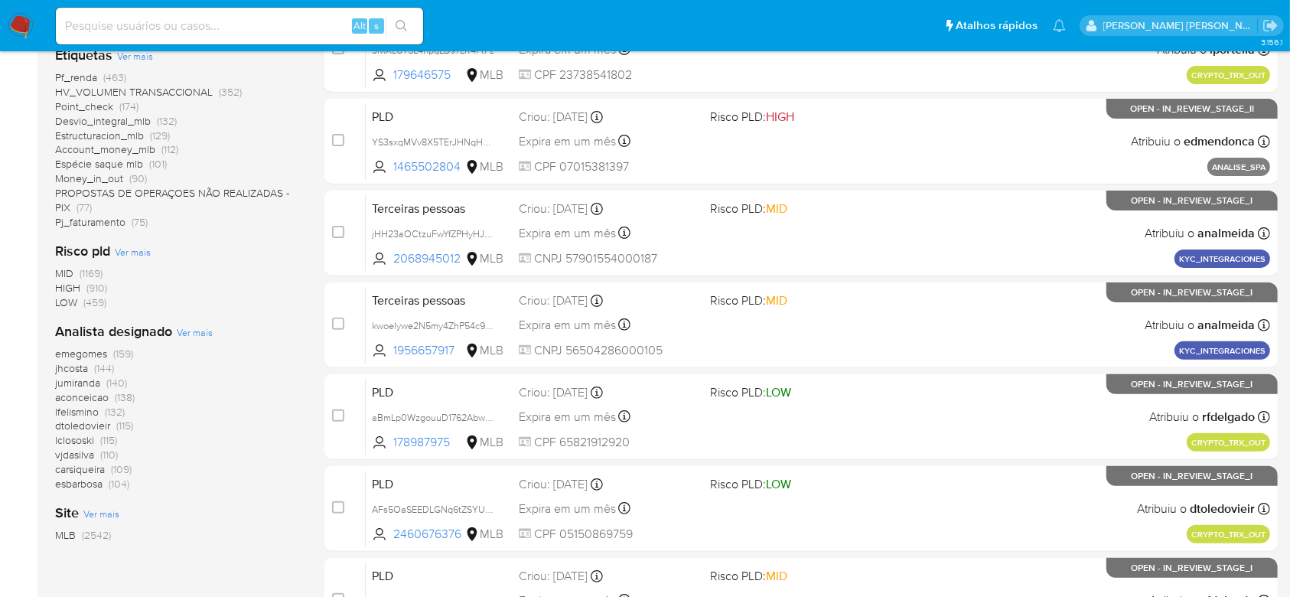
click at [93, 16] on input at bounding box center [239, 26] width 367 height 20
paste input "H6d6ufgYuYyOAjzgDfkxyQXB"
type input "H6d6ufgYuYyOAjzgDfkxyQXB"
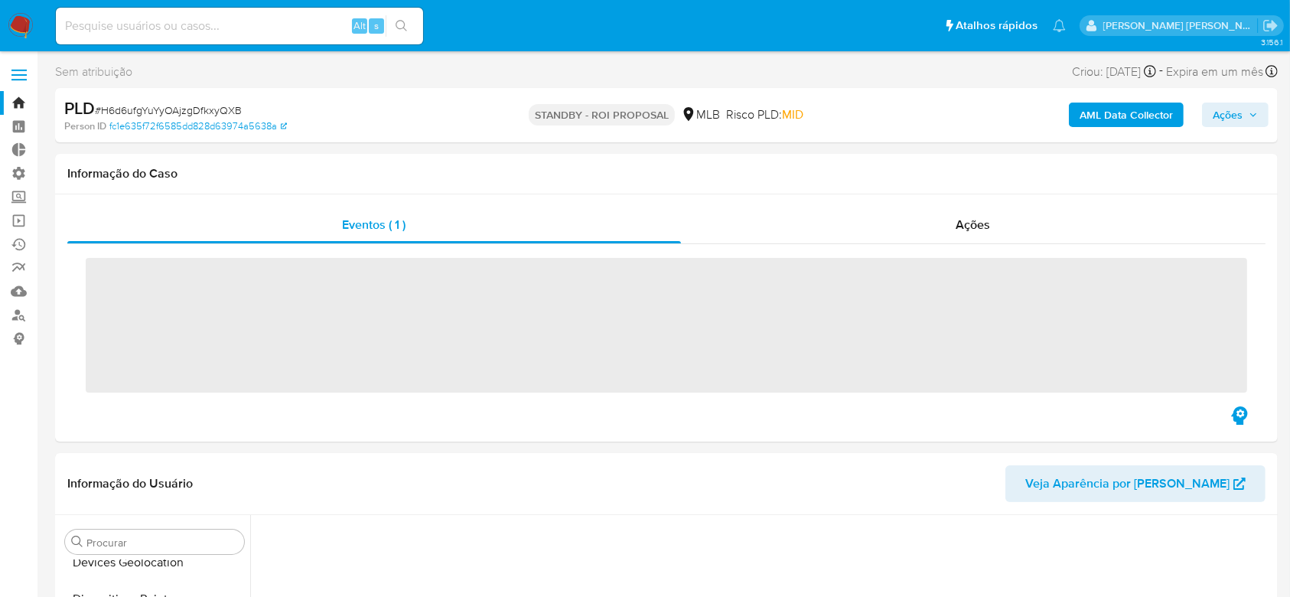
scroll to position [520, 0]
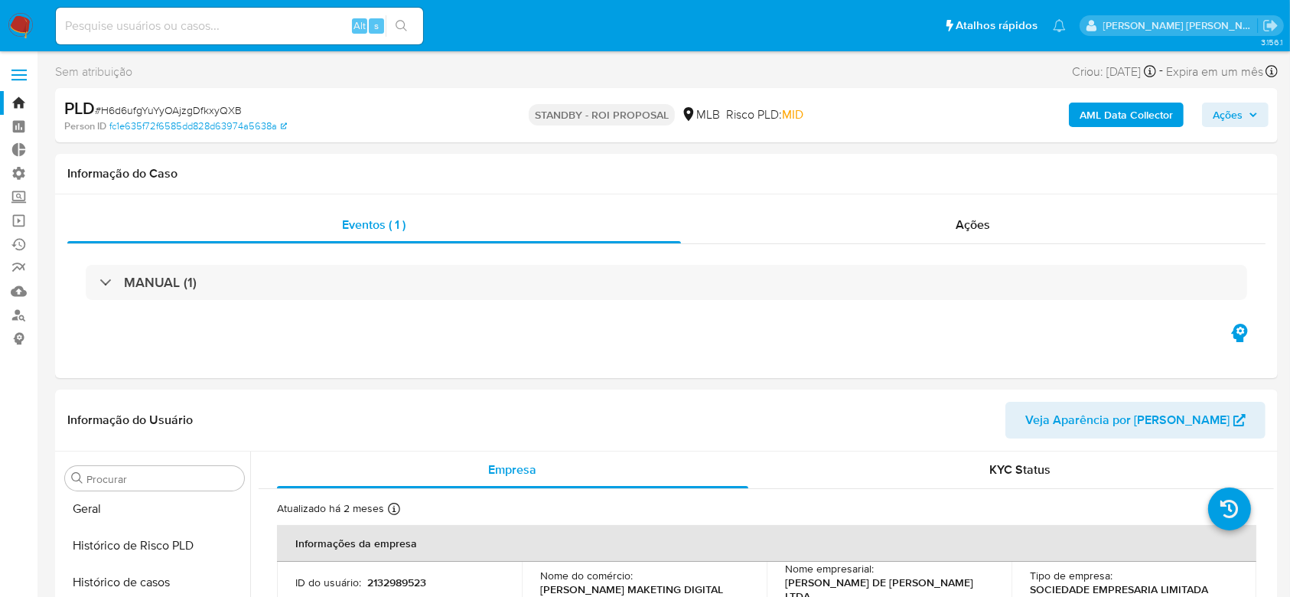
select select "10"
click at [25, 220] on link "Operações em massa" at bounding box center [91, 221] width 182 height 24
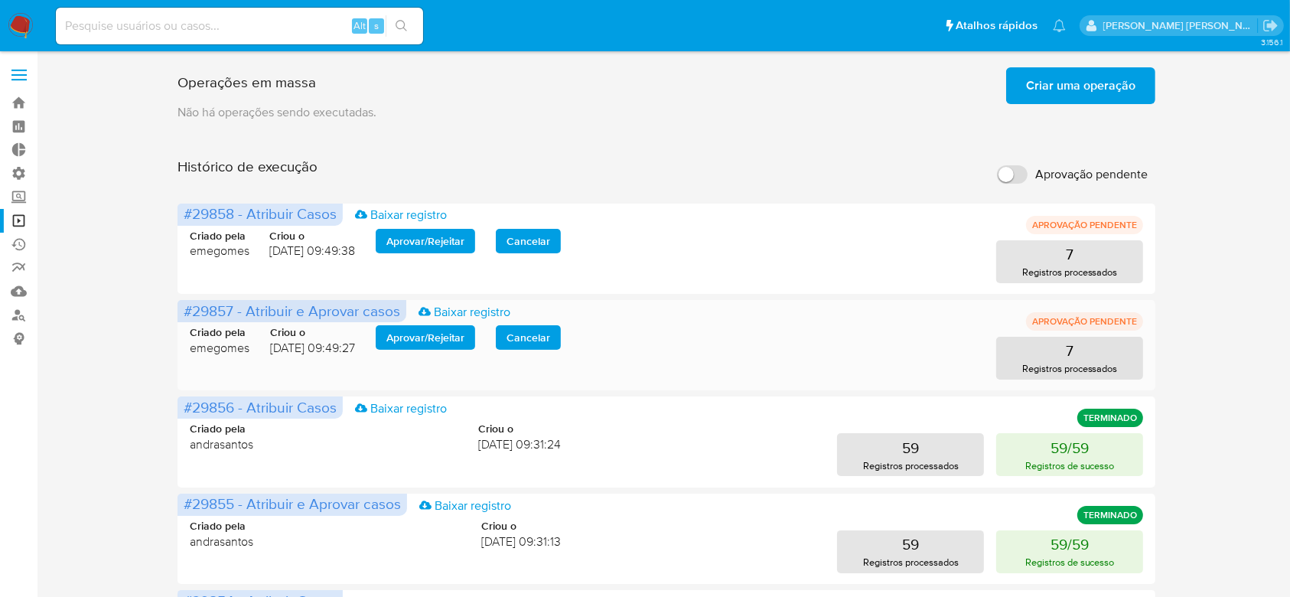
click at [465, 337] on span "Aprovar / Rejeitar" at bounding box center [425, 337] width 78 height 21
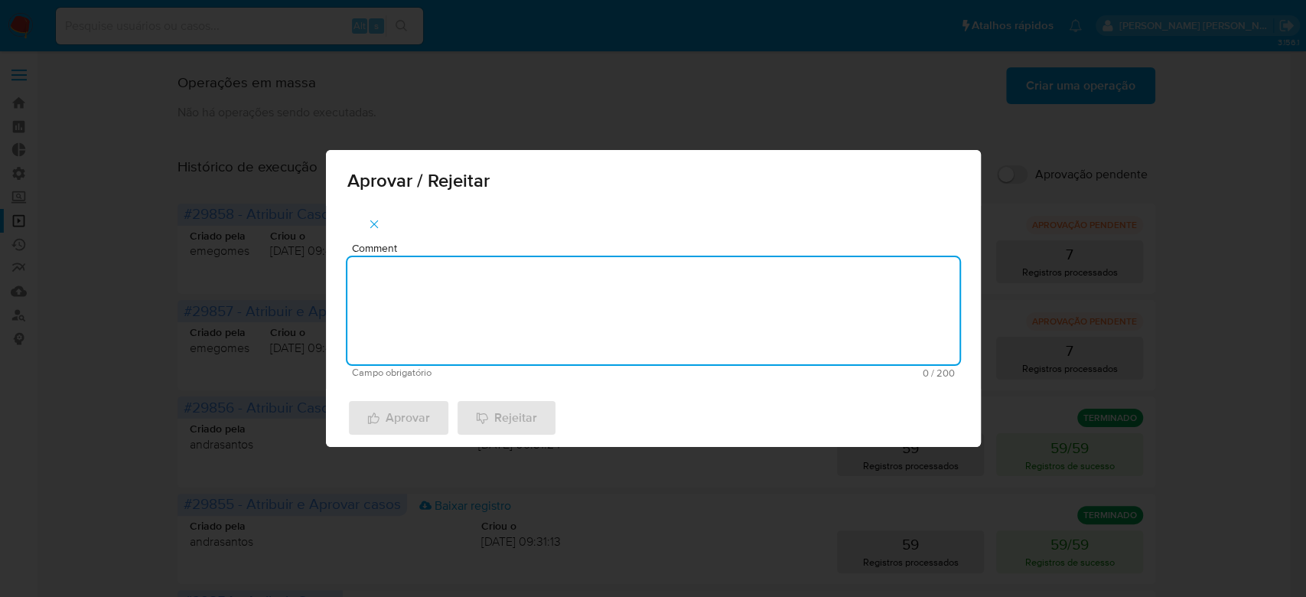
click at [497, 279] on textarea "Comment" at bounding box center [653, 310] width 612 height 107
drag, startPoint x: 489, startPoint y: 266, endPoint x: 324, endPoint y: 266, distance: 165.3
click at [324, 266] on div "Aprovar / Rejeitar Comment Para tratamento. Campo obrigatório 16 / 200 184 cara…" at bounding box center [653, 298] width 1306 height 597
click at [458, 341] on textarea "Para tratamento." at bounding box center [653, 310] width 612 height 107
type textarea "Para tratamento."
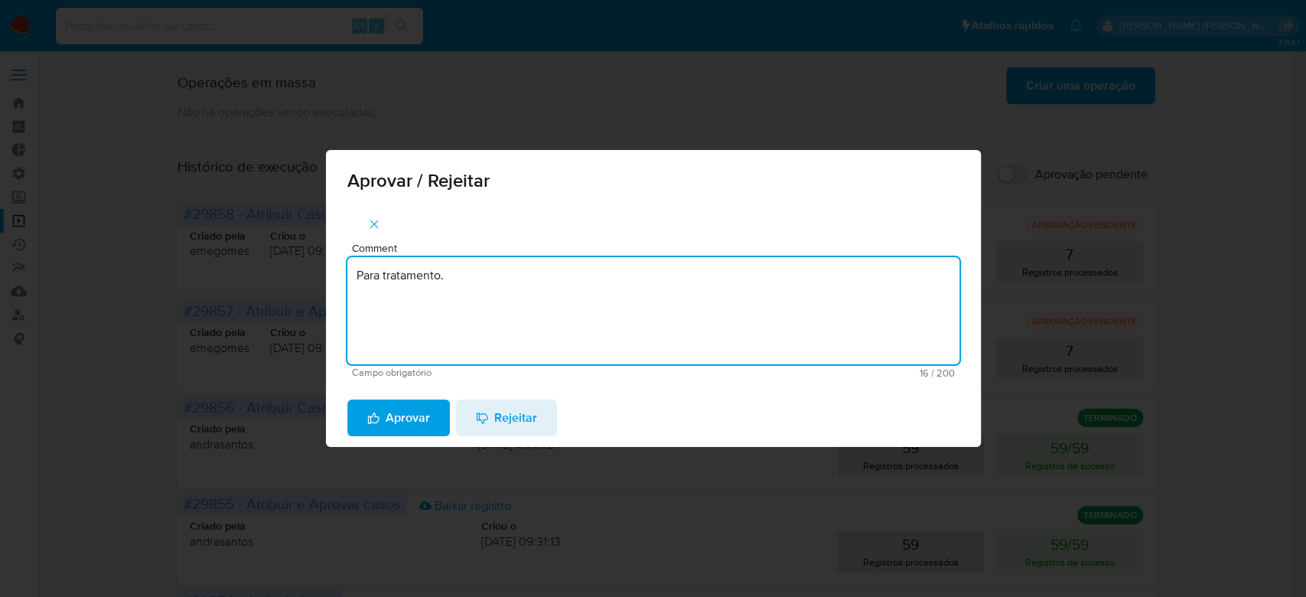
click at [409, 414] on span "Aprovar" at bounding box center [398, 418] width 63 height 34
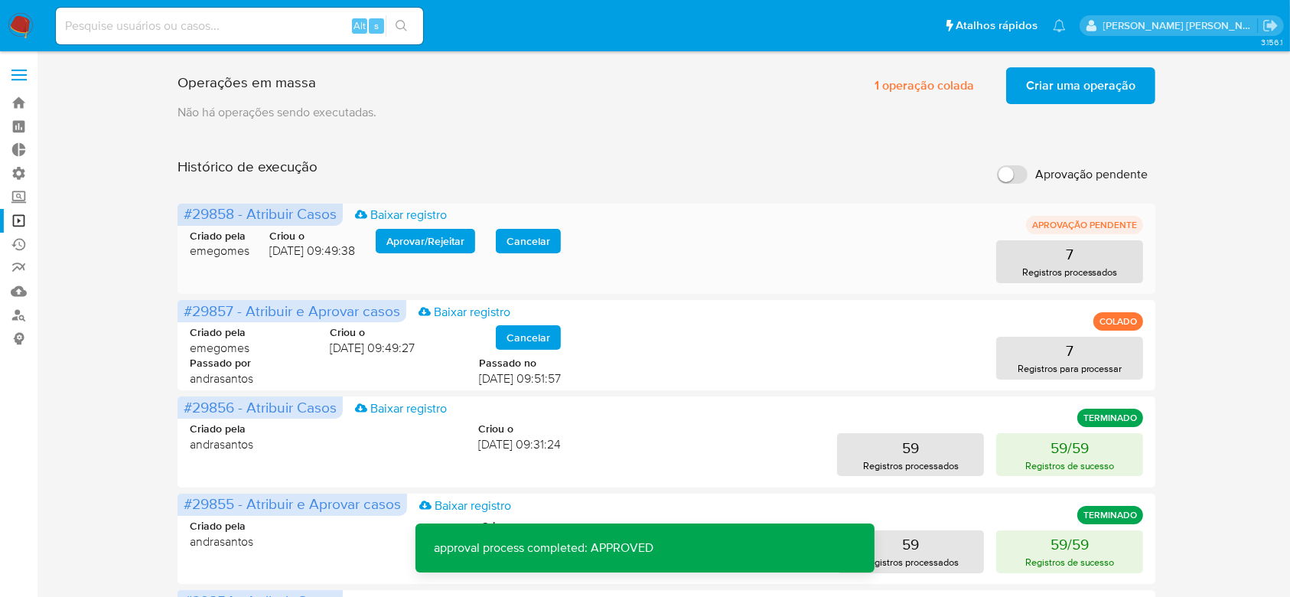
click at [442, 245] on span "Aprovar / Rejeitar" at bounding box center [425, 240] width 78 height 21
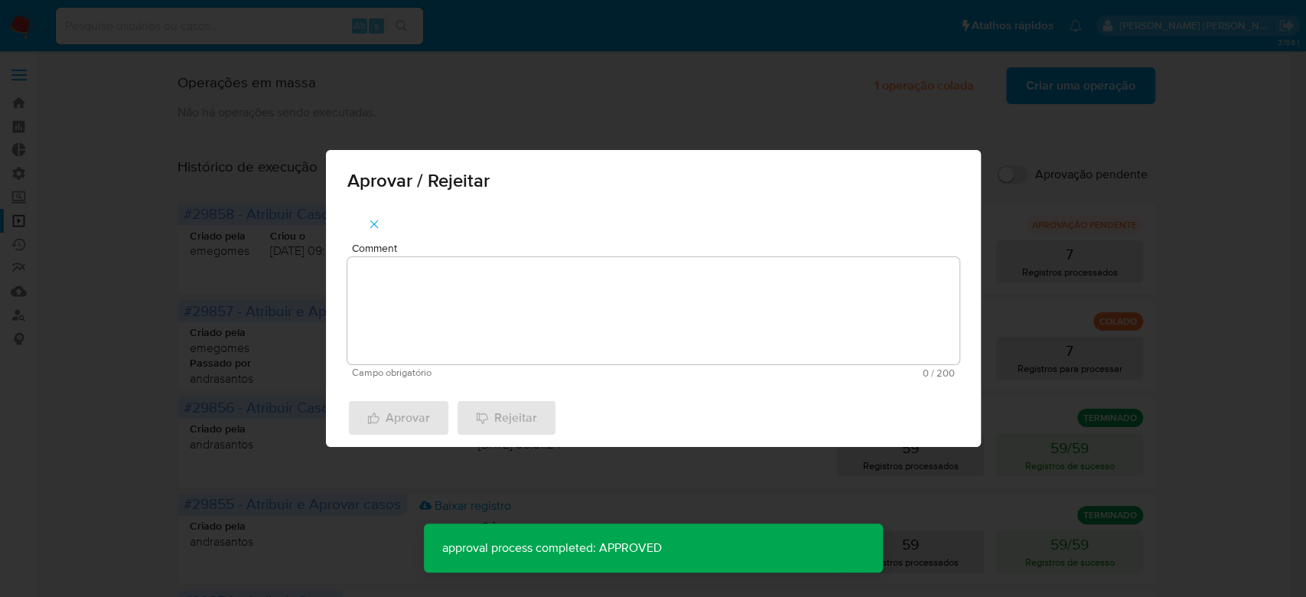
click at [420, 266] on textarea "Comment" at bounding box center [653, 310] width 612 height 107
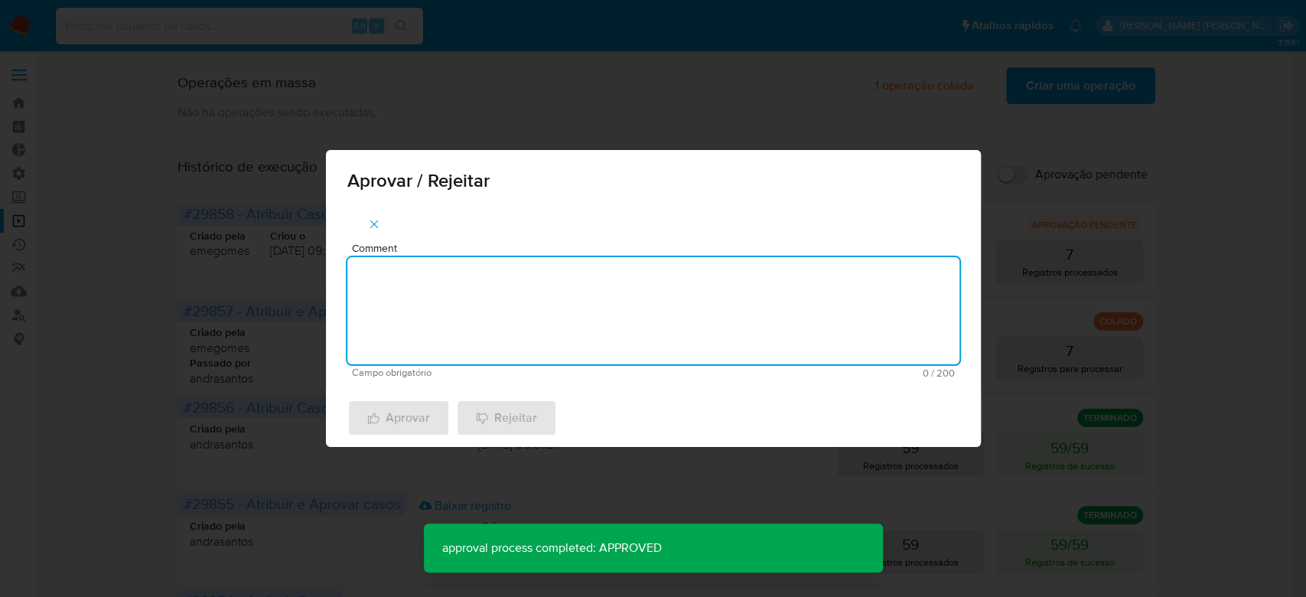
paste textarea "Para tratamento."
type textarea "Para tratamento."
click at [400, 411] on span "Aprovar" at bounding box center [398, 418] width 63 height 34
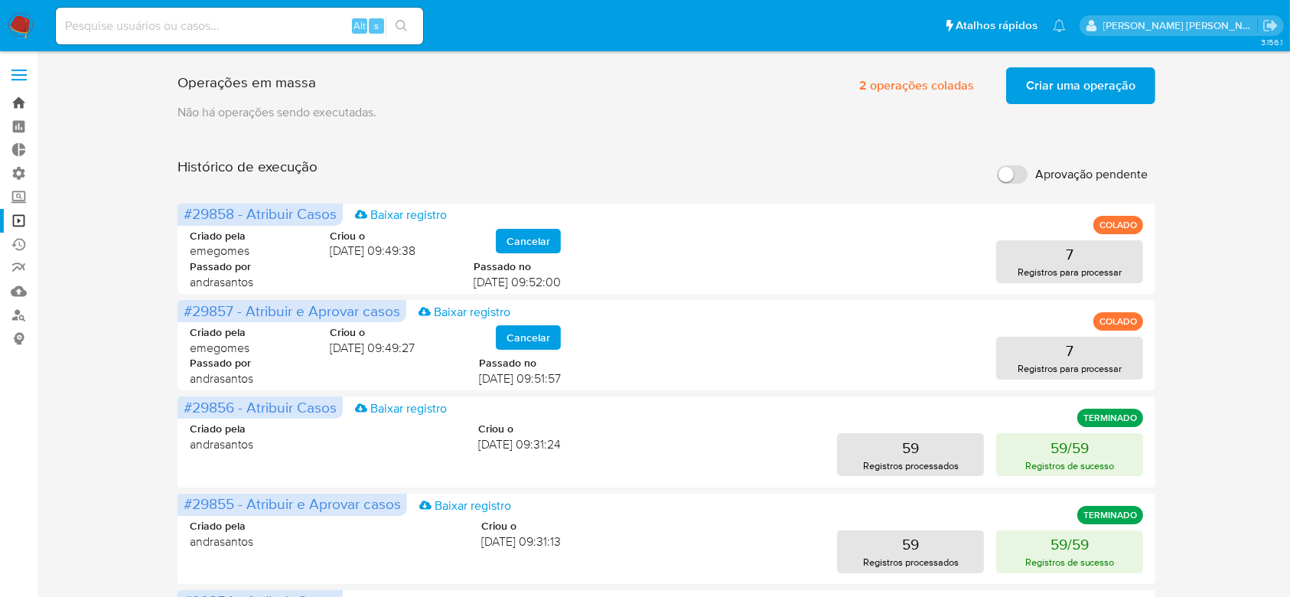
click at [19, 100] on link "Bandeja" at bounding box center [91, 103] width 182 height 24
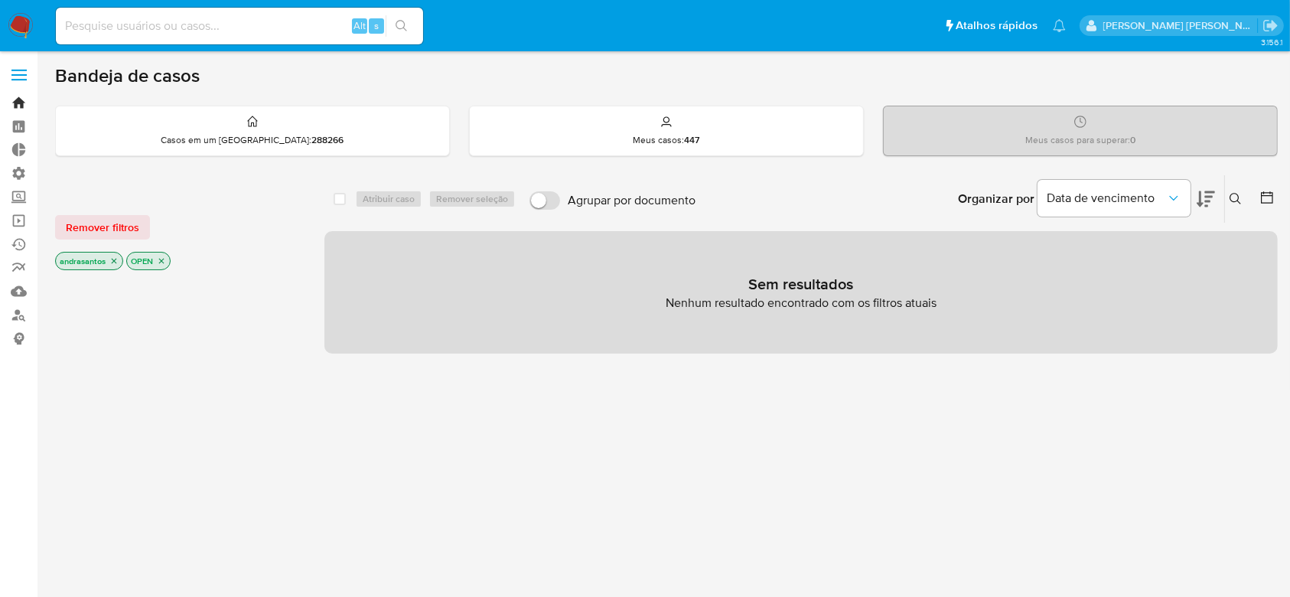
click at [18, 110] on link "Bandeja" at bounding box center [91, 103] width 182 height 24
